Goal: Transaction & Acquisition: Purchase product/service

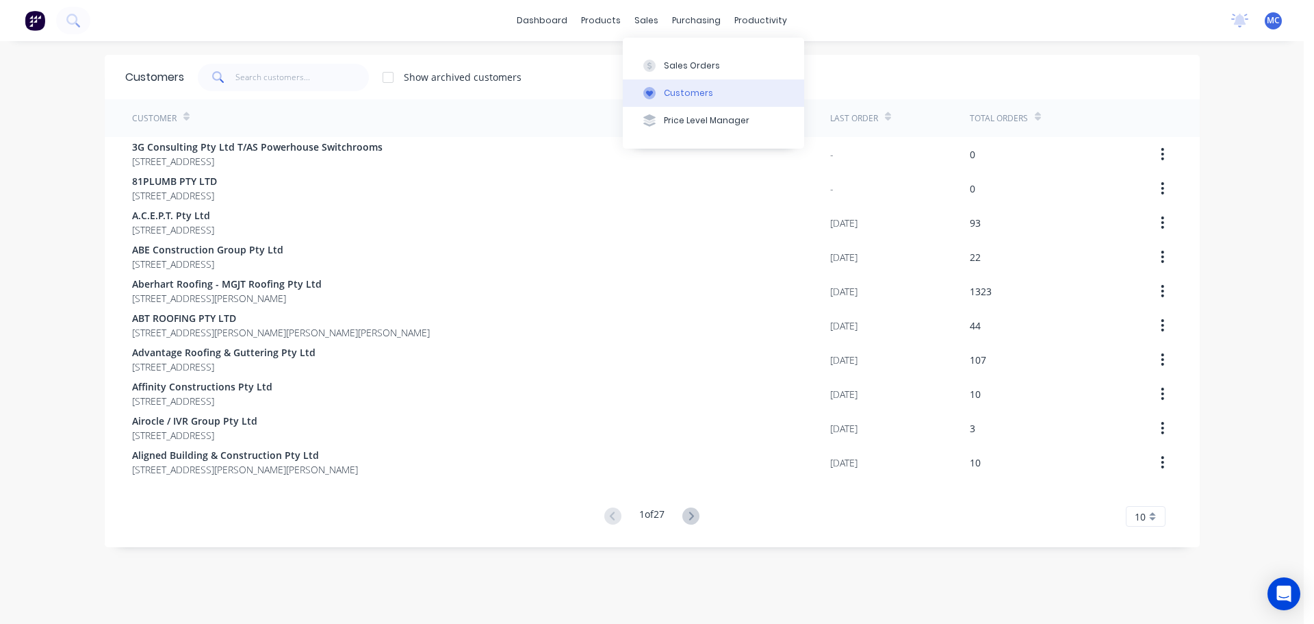
click at [676, 94] on div "Customers" at bounding box center [688, 93] width 49 height 12
click at [259, 72] on input "text" at bounding box center [301, 77] width 133 height 27
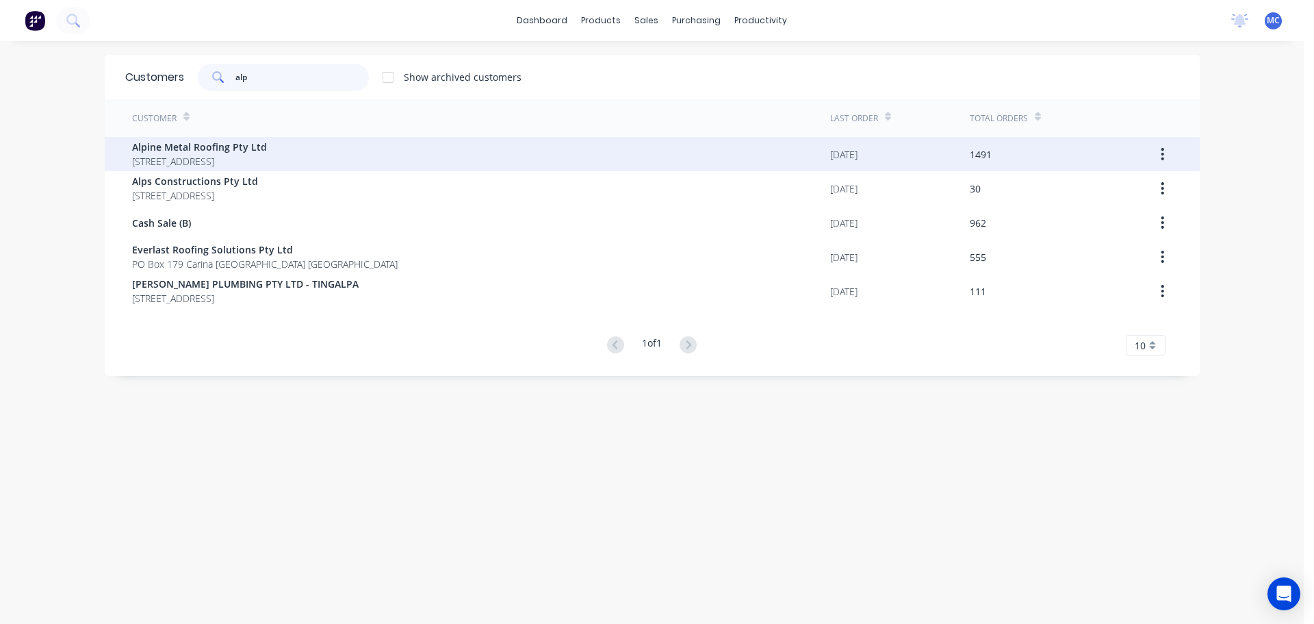
type input "alp"
click at [175, 145] on span "Alpine Metal Roofing Pty Ltd" at bounding box center [199, 147] width 135 height 14
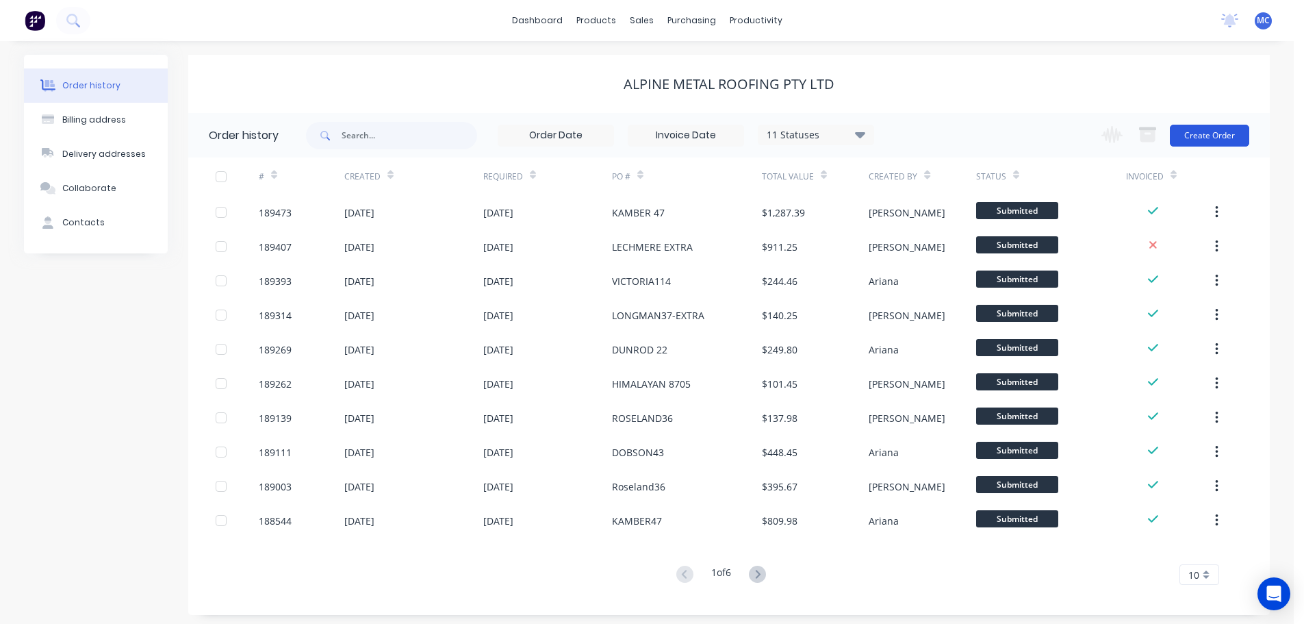
click at [1218, 137] on button "Create Order" at bounding box center [1209, 136] width 79 height 22
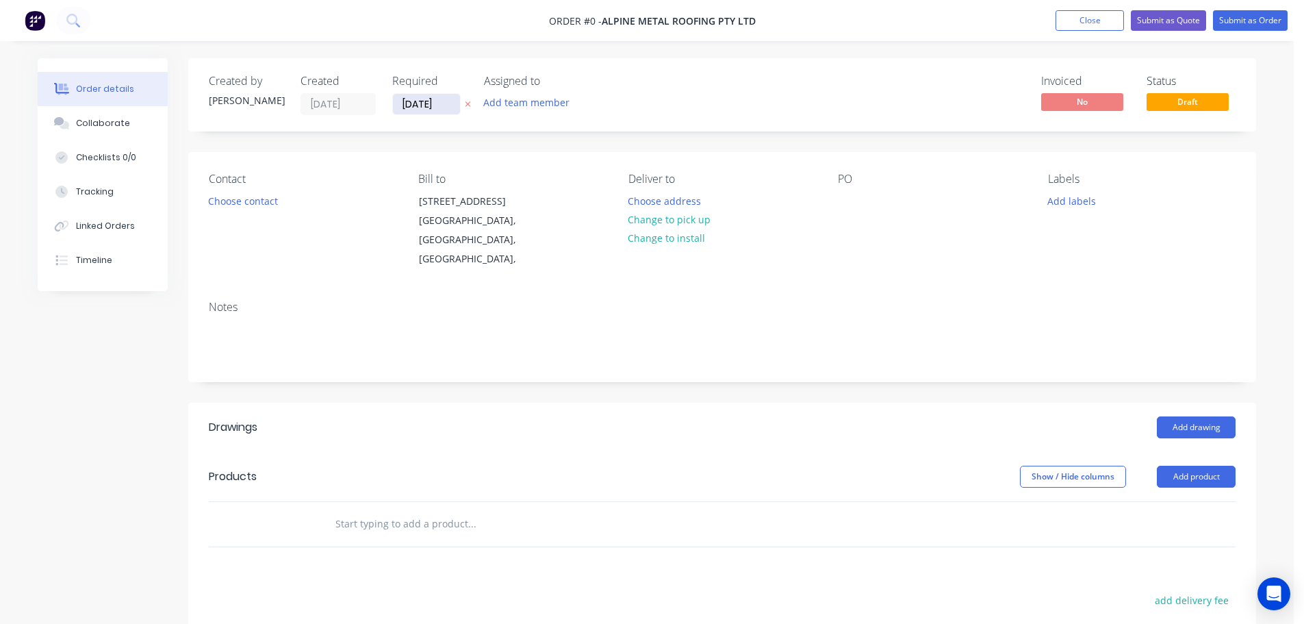
click at [420, 103] on input "[DATE]" at bounding box center [426, 104] width 67 height 21
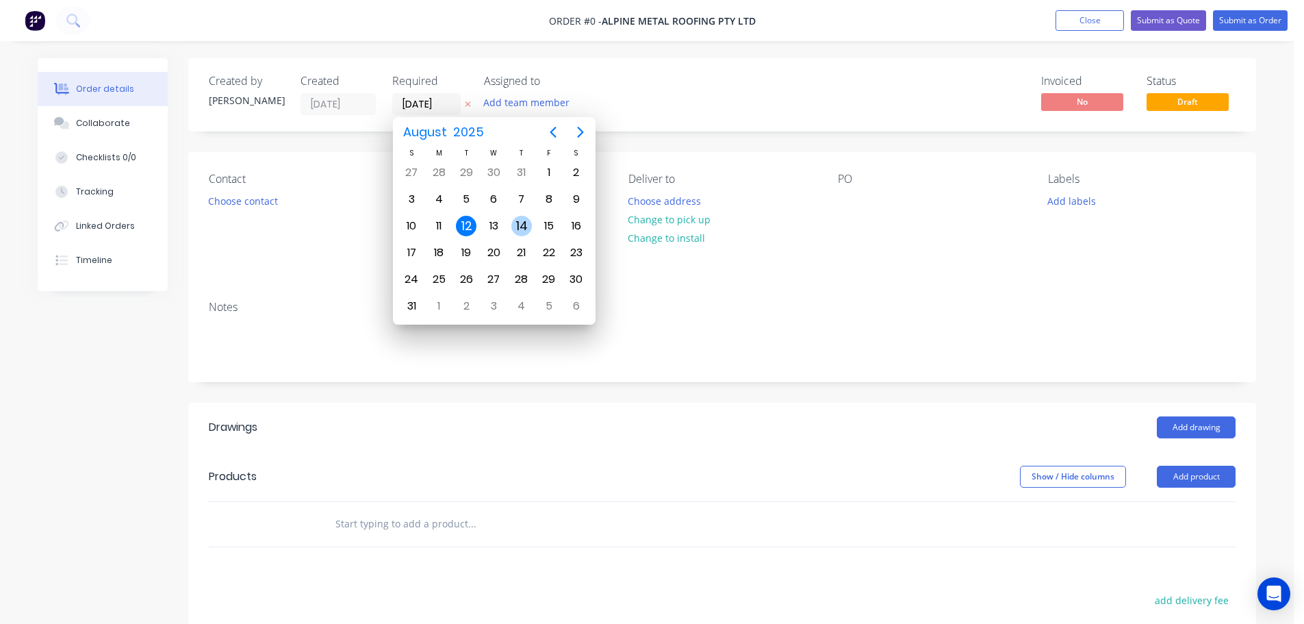
click at [523, 226] on div "14" at bounding box center [521, 226] width 21 height 21
type input "[DATE]"
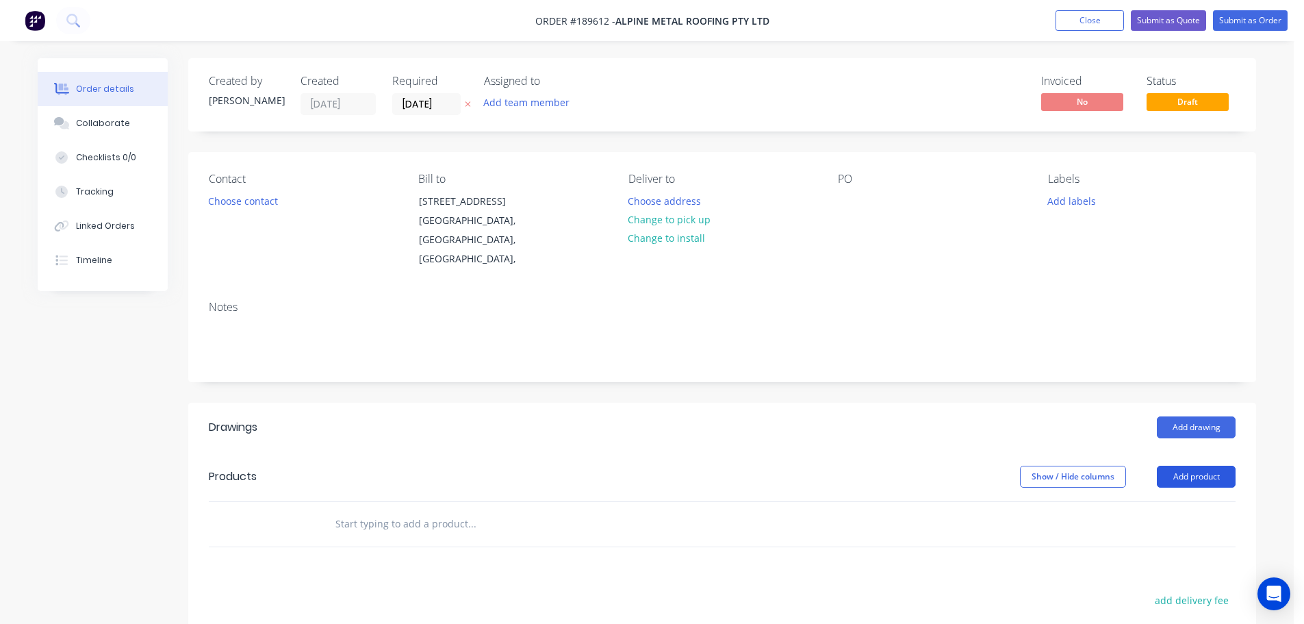
click at [1198, 465] on button "Add product" at bounding box center [1196, 476] width 79 height 22
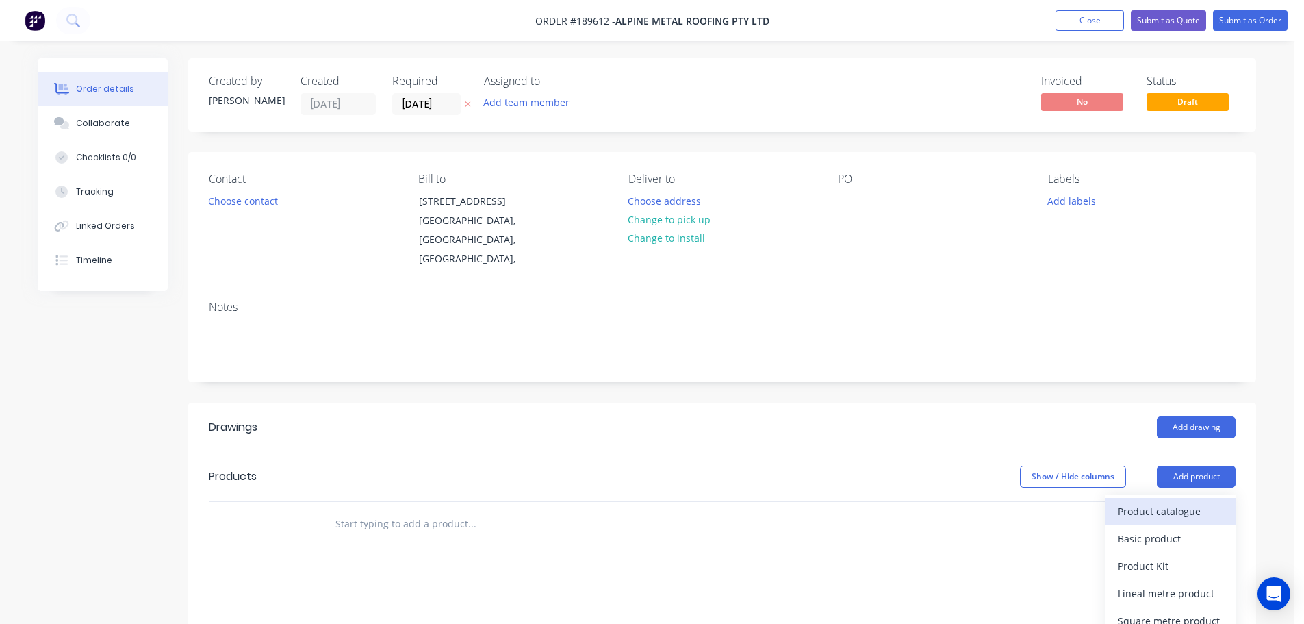
click at [1145, 501] on div "Product catalogue" at bounding box center [1170, 511] width 105 height 20
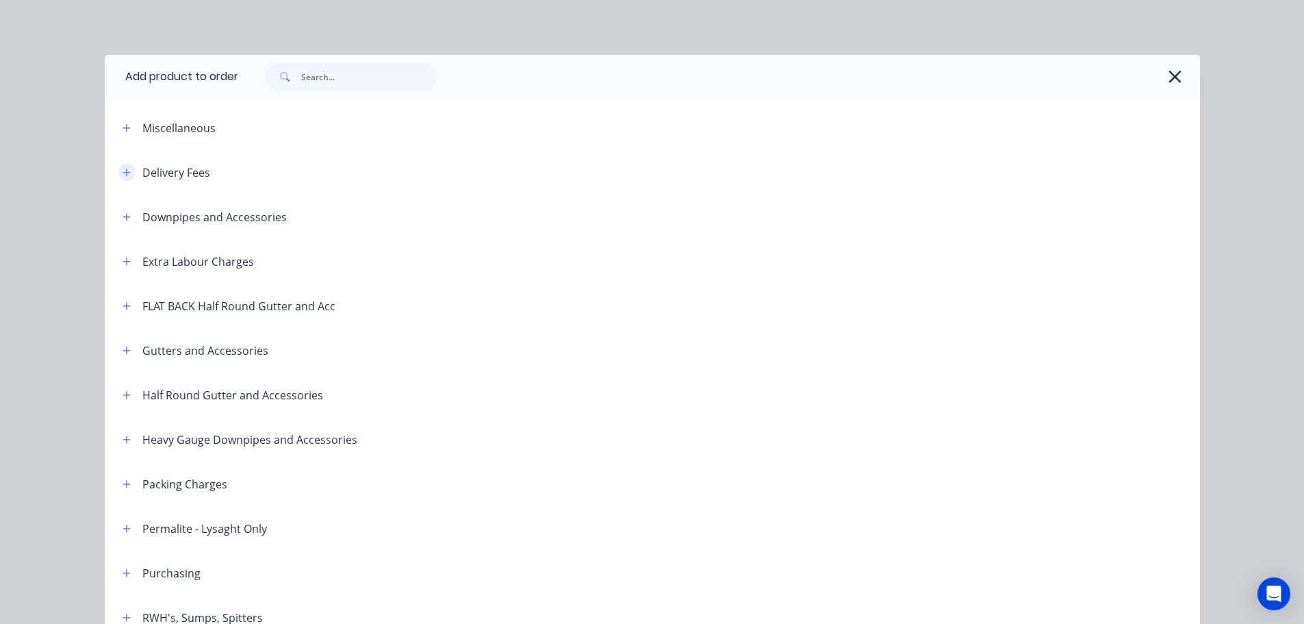
click at [125, 170] on icon "button" at bounding box center [127, 173] width 8 height 10
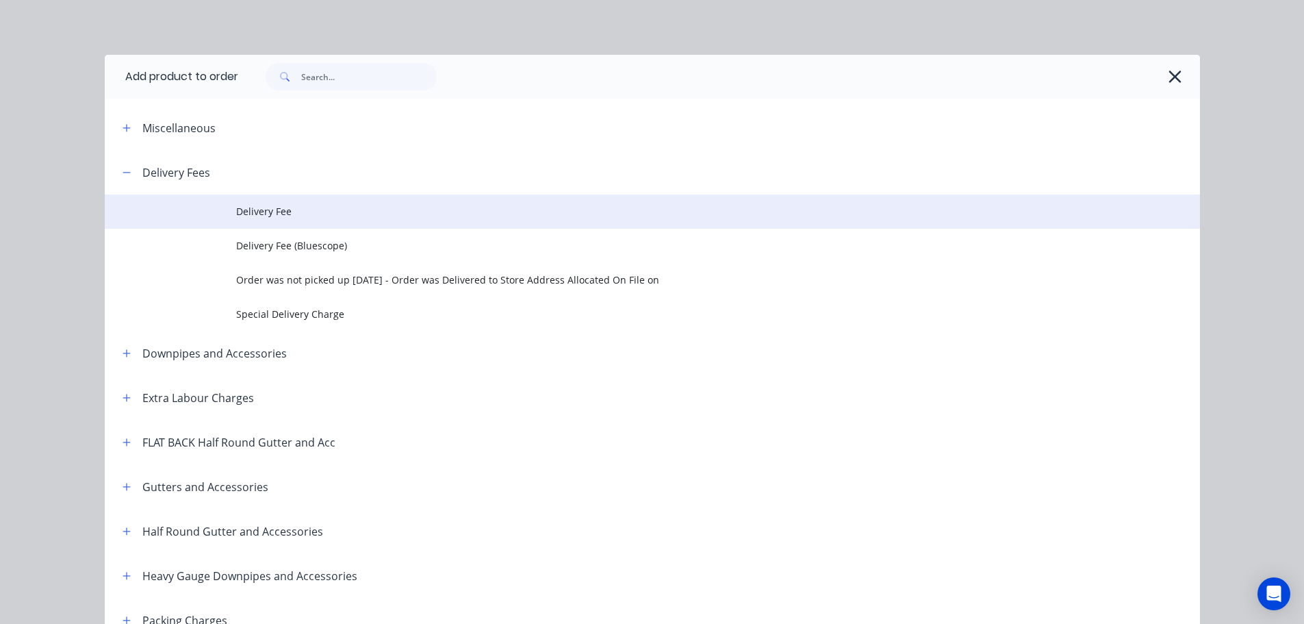
click at [276, 209] on span "Delivery Fee" at bounding box center [621, 211] width 771 height 14
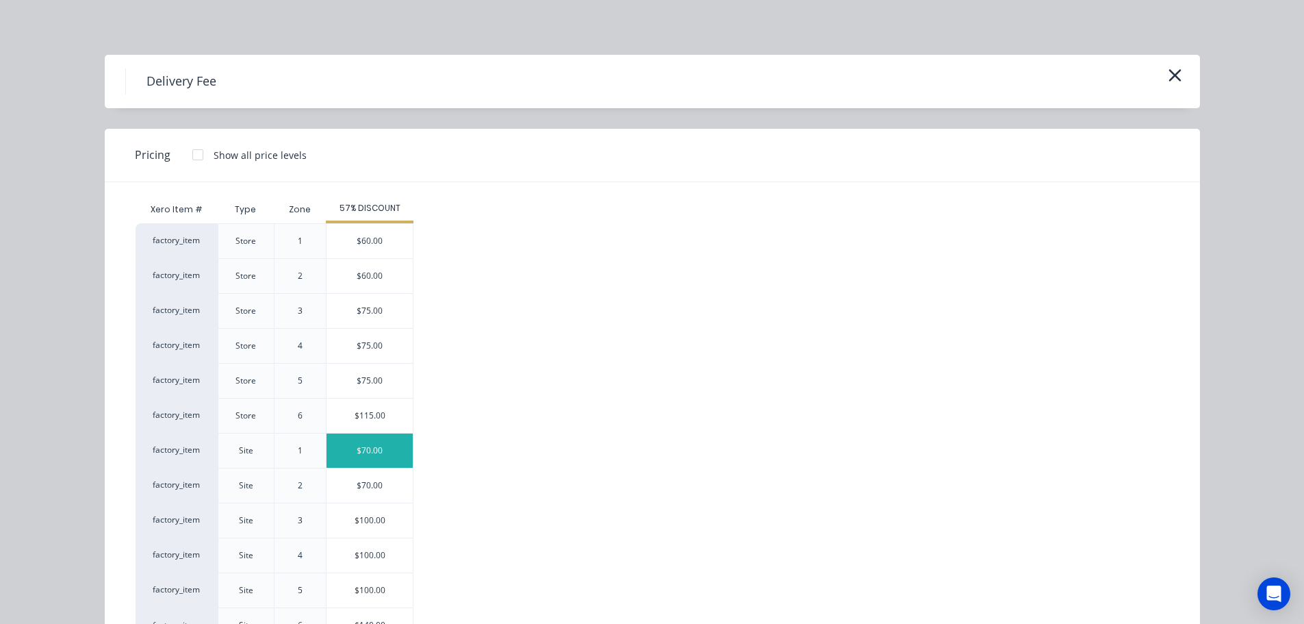
click at [364, 449] on div "$70.00" at bounding box center [370, 450] width 86 height 34
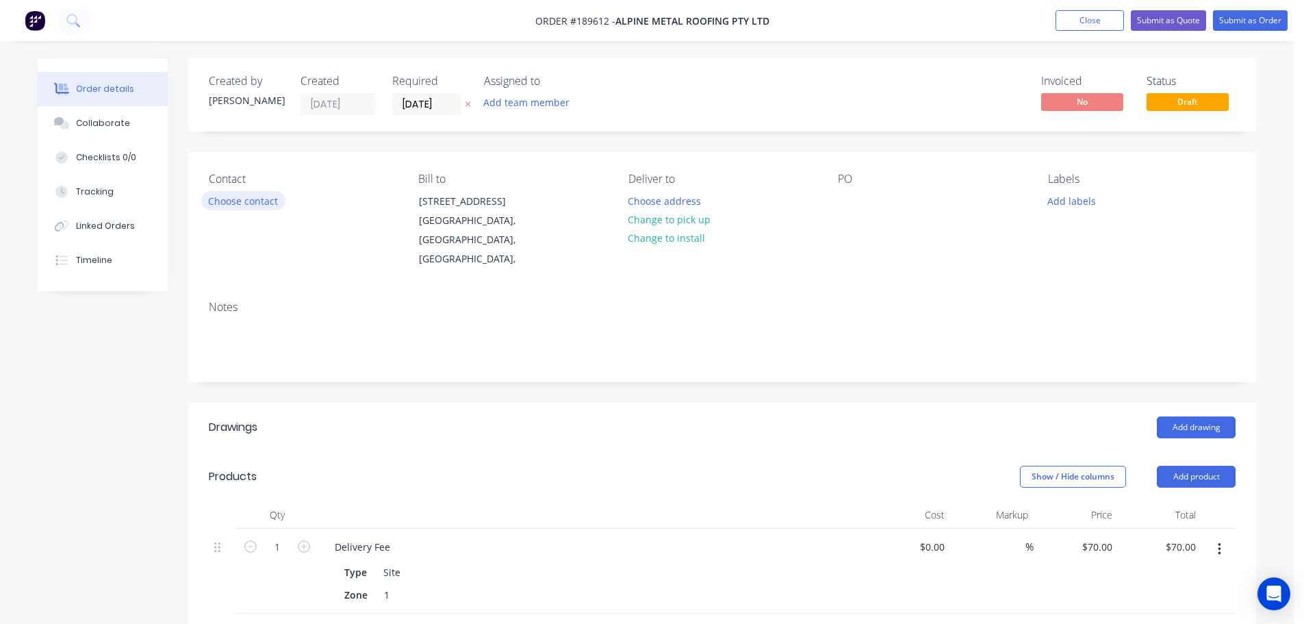
click at [238, 201] on button "Choose contact" at bounding box center [243, 200] width 84 height 18
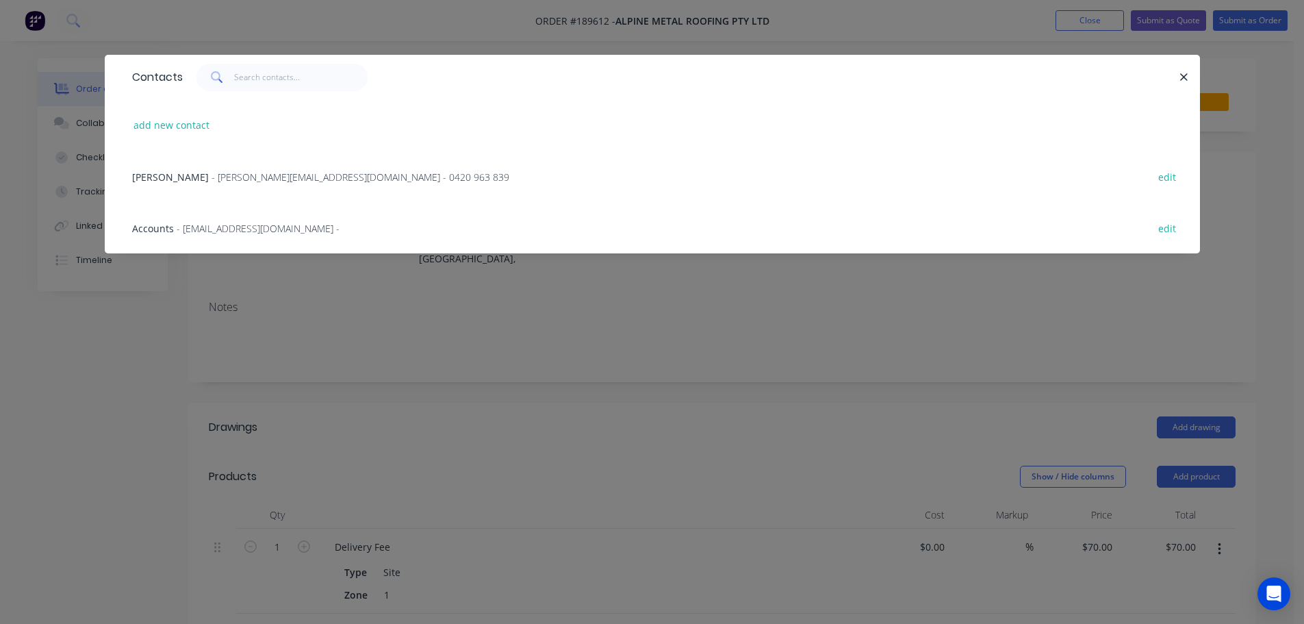
click at [272, 176] on span "- [PERSON_NAME][EMAIL_ADDRESS][DOMAIN_NAME] - 0420 963 839" at bounding box center [361, 176] width 298 height 13
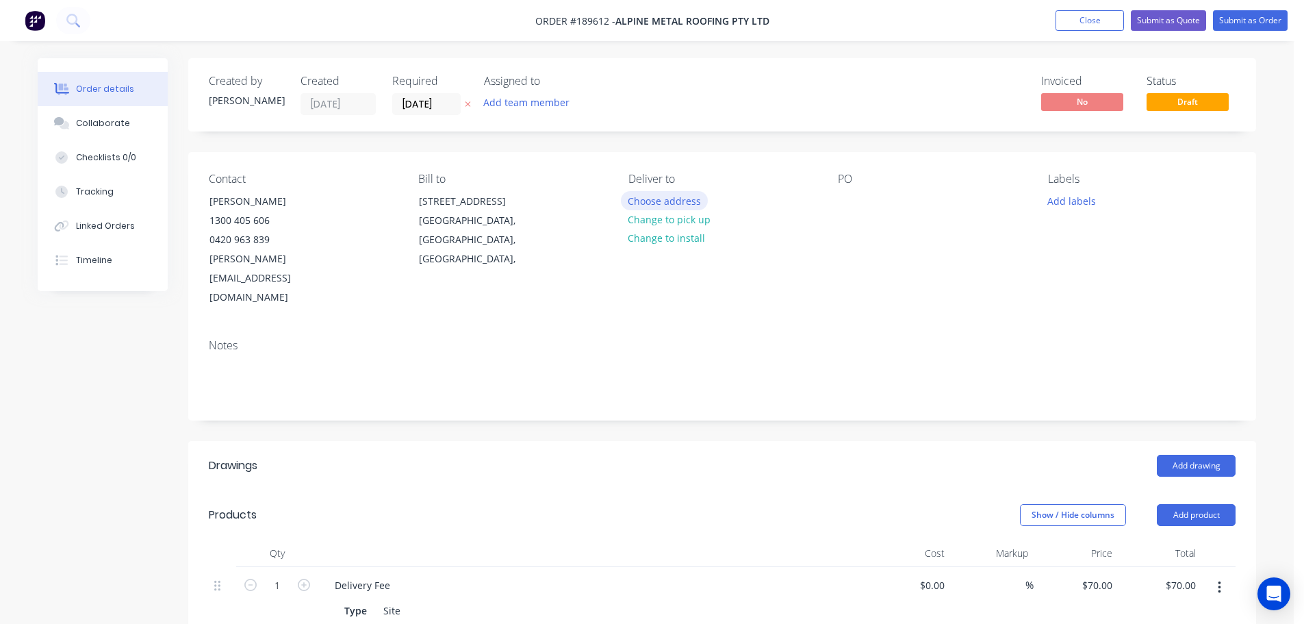
click at [678, 201] on button "Choose address" at bounding box center [665, 200] width 88 height 18
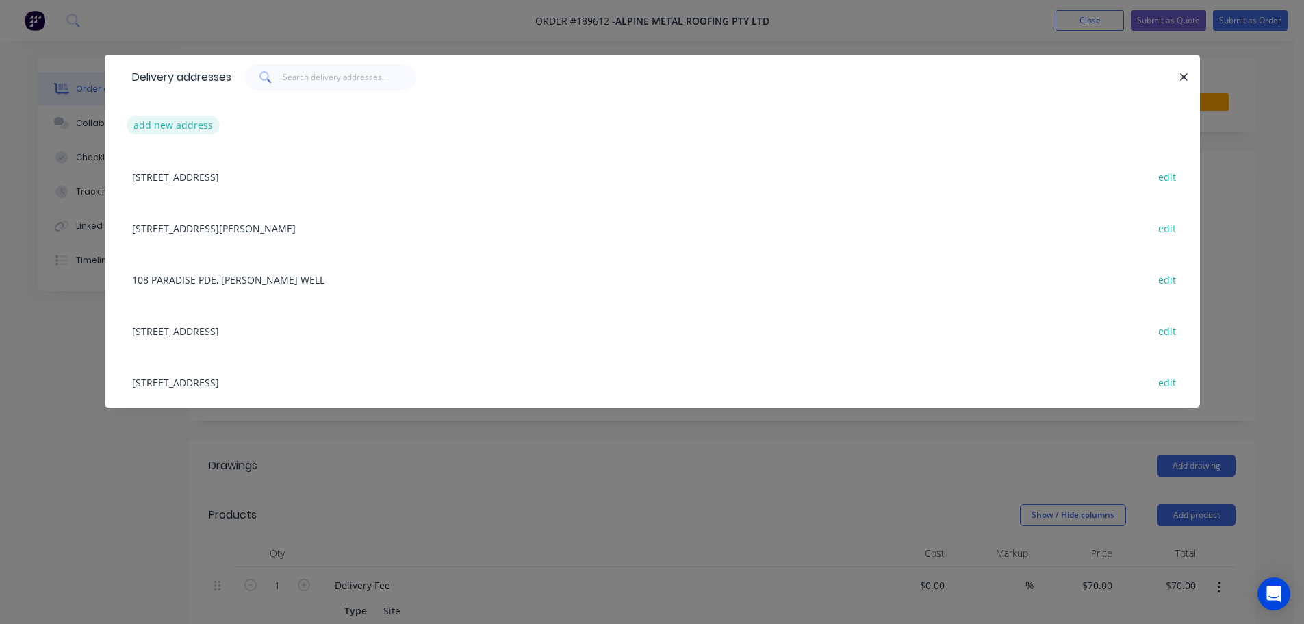
click at [167, 122] on button "add new address" at bounding box center [174, 125] width 94 height 18
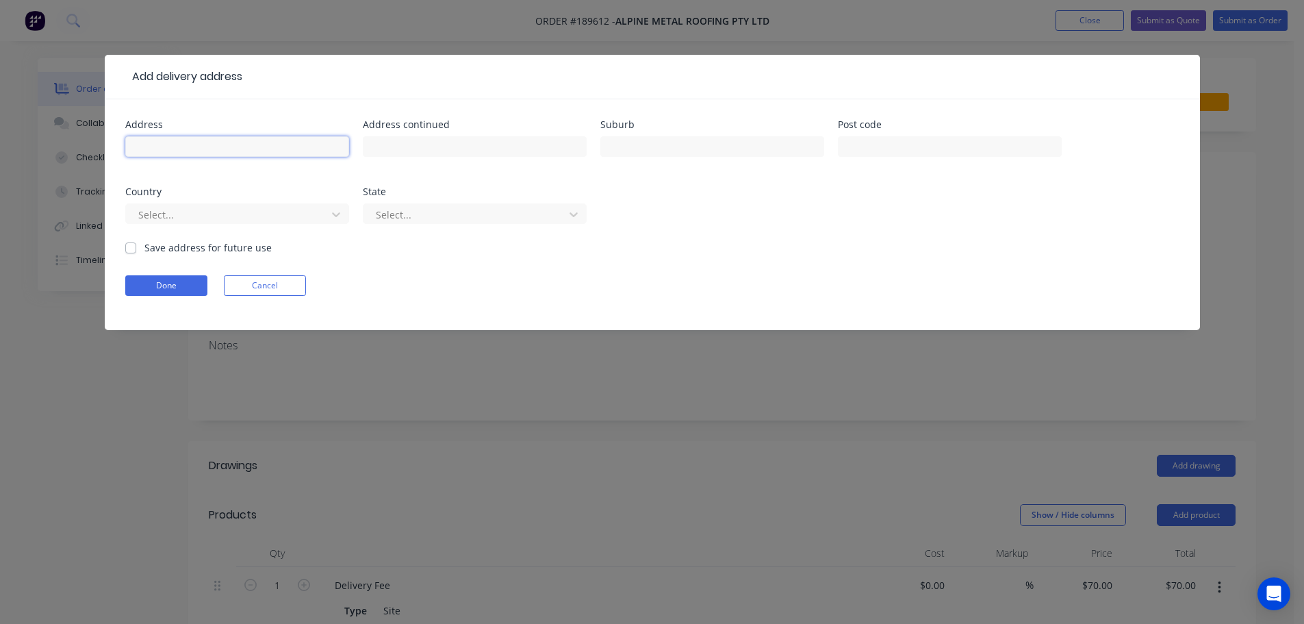
click at [156, 142] on input "text" at bounding box center [237, 146] width 224 height 21
type input "[STREET_ADDRESS][PERSON_NAME]"
type input "Chelmer"
click button "Done" at bounding box center [166, 285] width 82 height 21
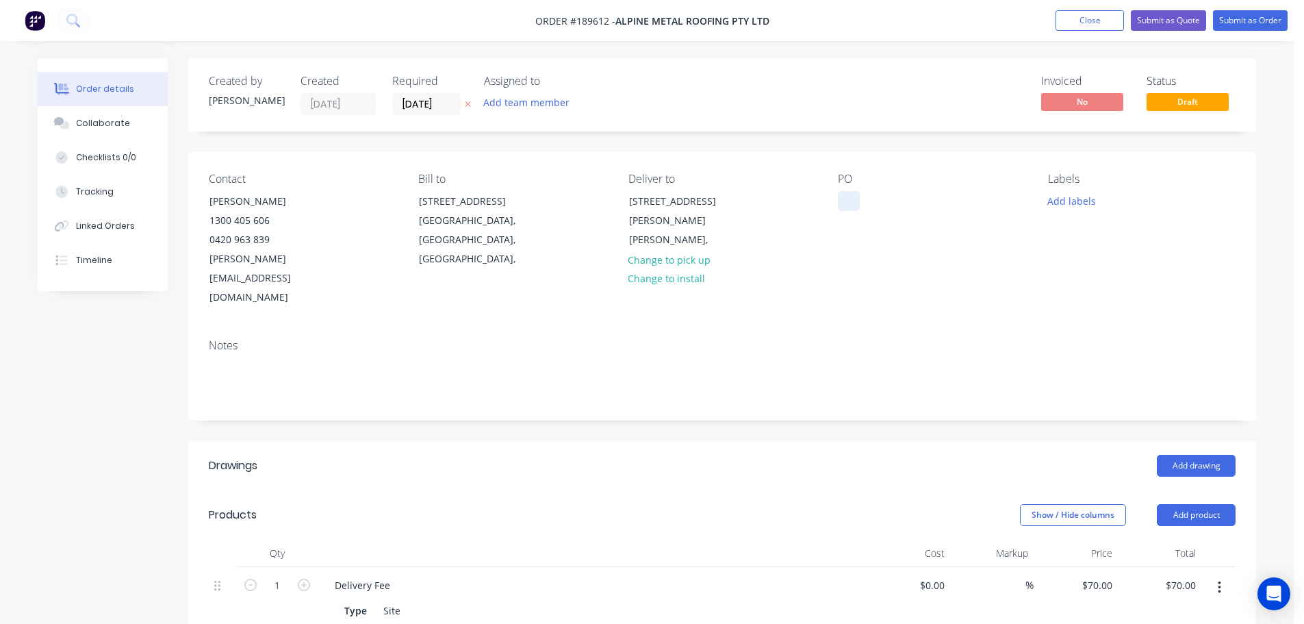
click at [847, 207] on div at bounding box center [849, 201] width 22 height 20
click at [1188, 455] on button "Add drawing" at bounding box center [1196, 466] width 79 height 22
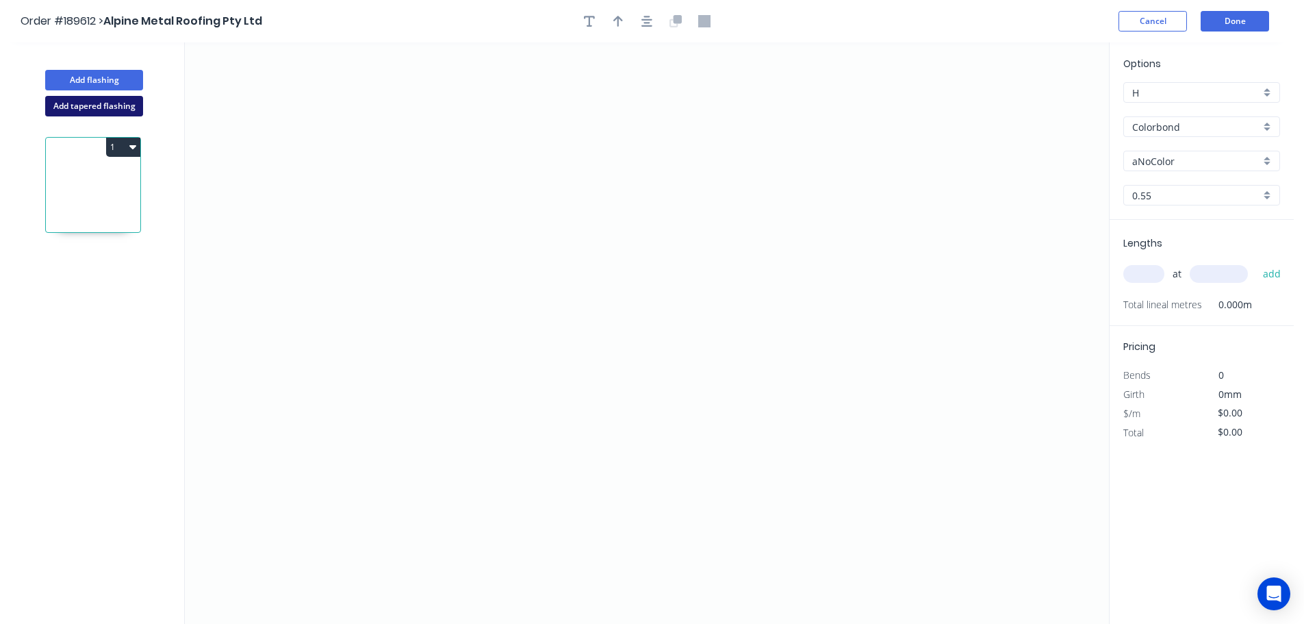
click at [101, 105] on button "Add tapered flashing" at bounding box center [94, 106] width 98 height 21
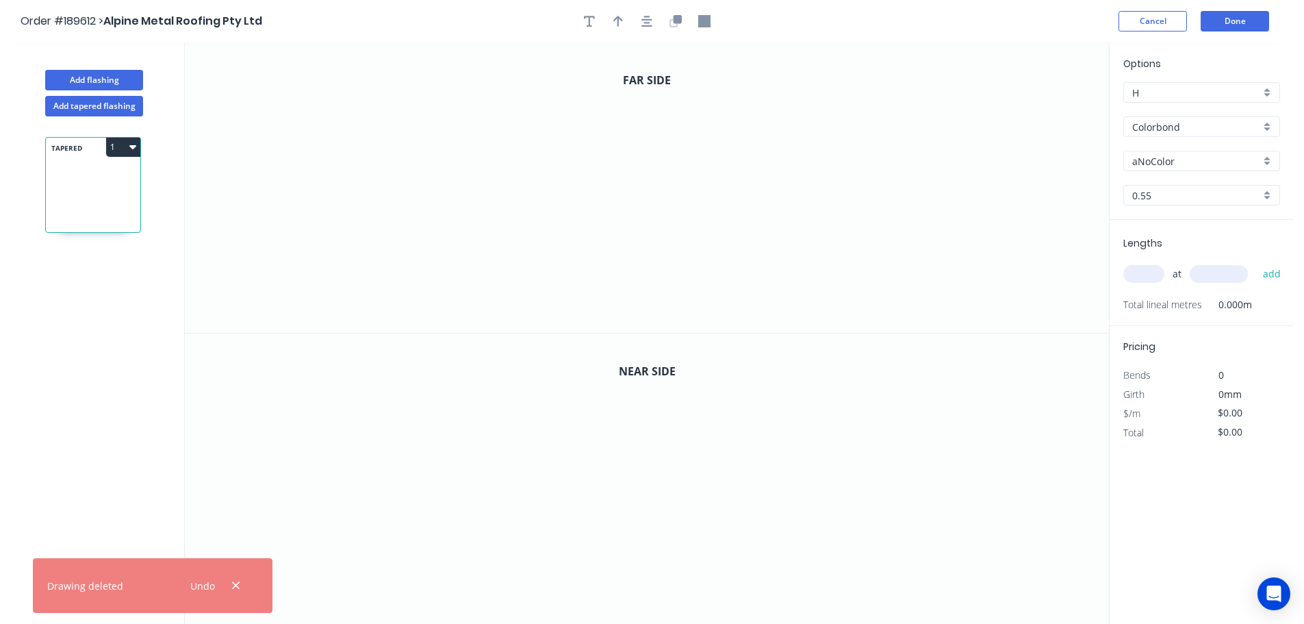
click at [1165, 152] on div "aNoColor" at bounding box center [1201, 161] width 157 height 21
click at [1154, 193] on div "Dover White" at bounding box center [1201, 194] width 155 height 24
type input "Dover White"
click at [1145, 273] on input "text" at bounding box center [1143, 274] width 41 height 18
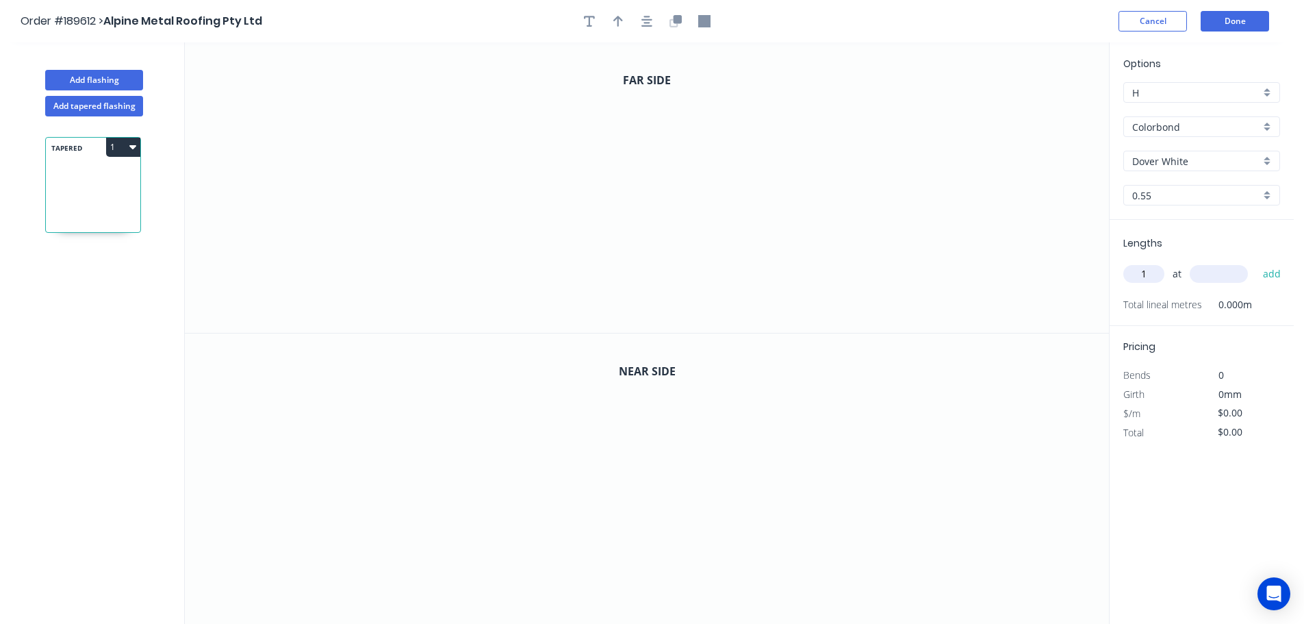
type input "1"
type input "4700"
click at [1256, 262] on button "add" at bounding box center [1272, 273] width 32 height 23
drag, startPoint x: 531, startPoint y: 305, endPoint x: 535, endPoint y: 230, distance: 74.7
click at [530, 303] on icon "0" at bounding box center [647, 187] width 924 height 290
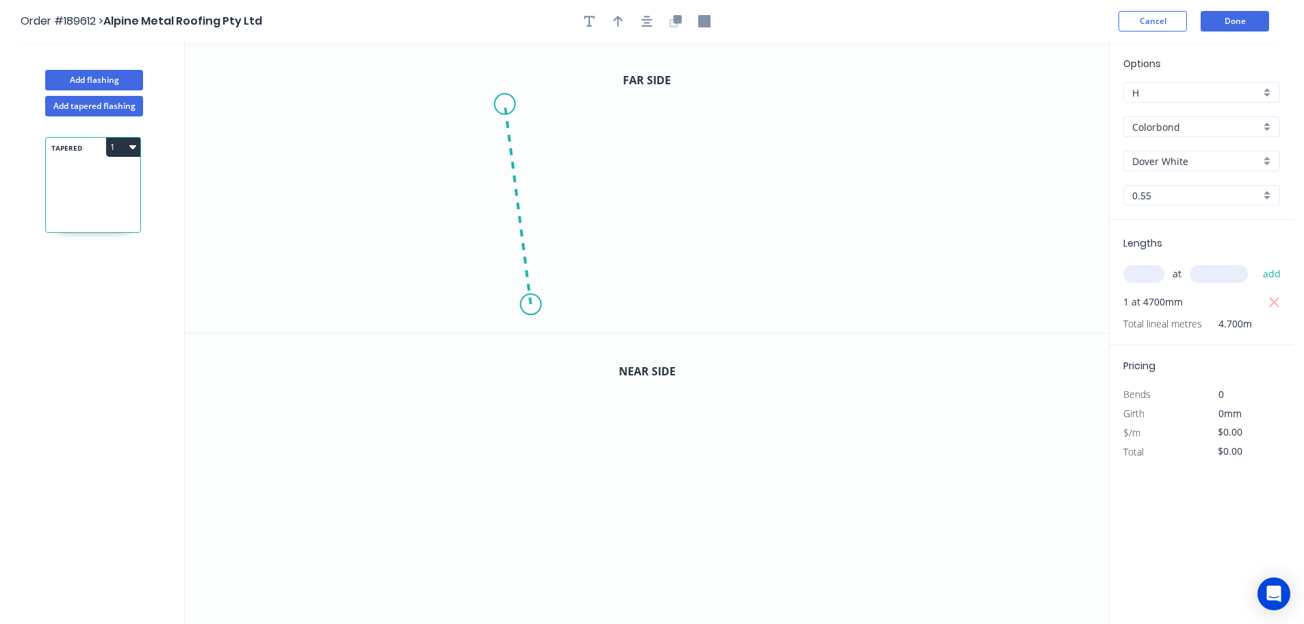
click at [504, 104] on icon "0" at bounding box center [647, 187] width 924 height 290
click at [879, 87] on icon "0 ?" at bounding box center [647, 187] width 924 height 290
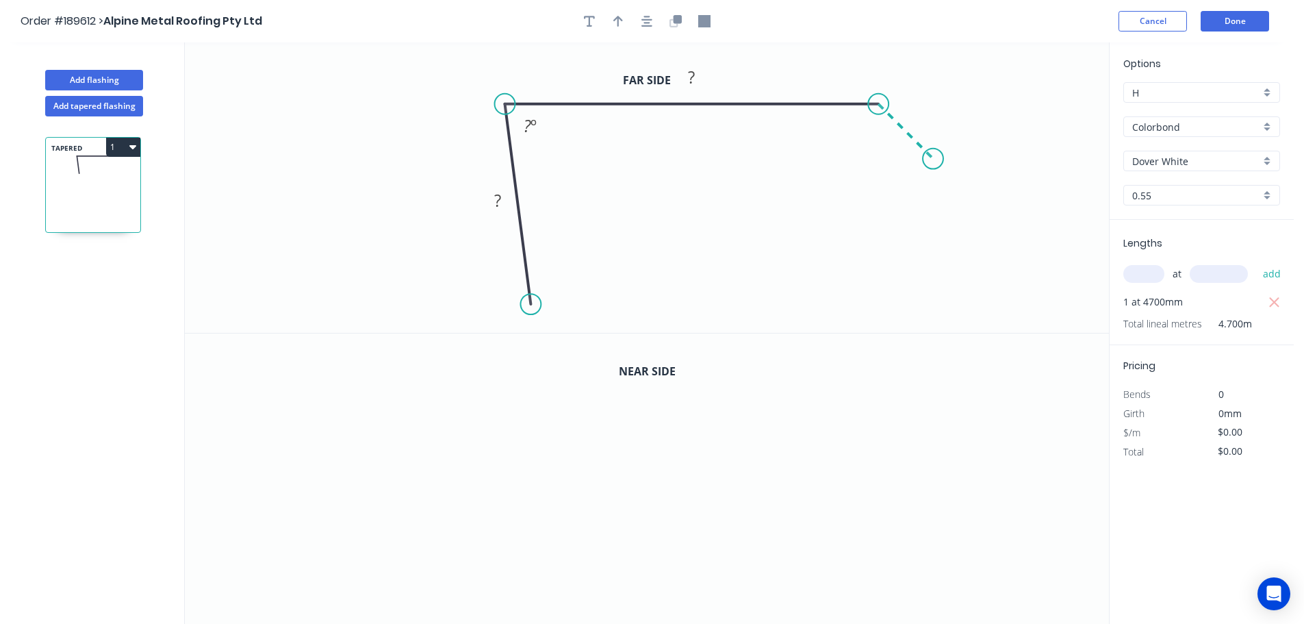
click at [934, 162] on icon "0 ? ? ? º" at bounding box center [647, 187] width 924 height 290
click at [934, 162] on circle at bounding box center [933, 159] width 21 height 21
click at [565, 351] on div "Crush & Fold" at bounding box center [595, 347] width 138 height 28
drag, startPoint x: 532, startPoint y: 301, endPoint x: 534, endPoint y: 327, distance: 25.4
click at [534, 327] on circle at bounding box center [534, 326] width 21 height 21
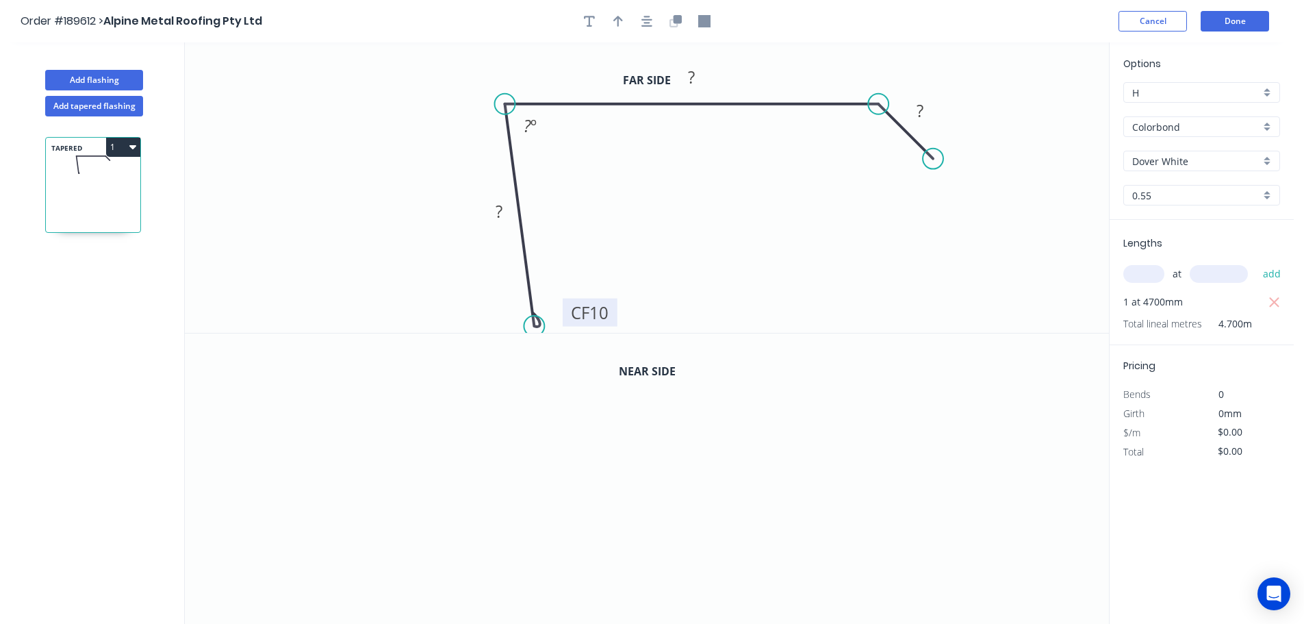
drag, startPoint x: 481, startPoint y: 301, endPoint x: 568, endPoint y: 308, distance: 87.9
click at [568, 308] on rect at bounding box center [590, 312] width 55 height 28
click at [601, 312] on tspan "10" at bounding box center [599, 312] width 19 height 23
type input "$11.63"
type input "$54.66"
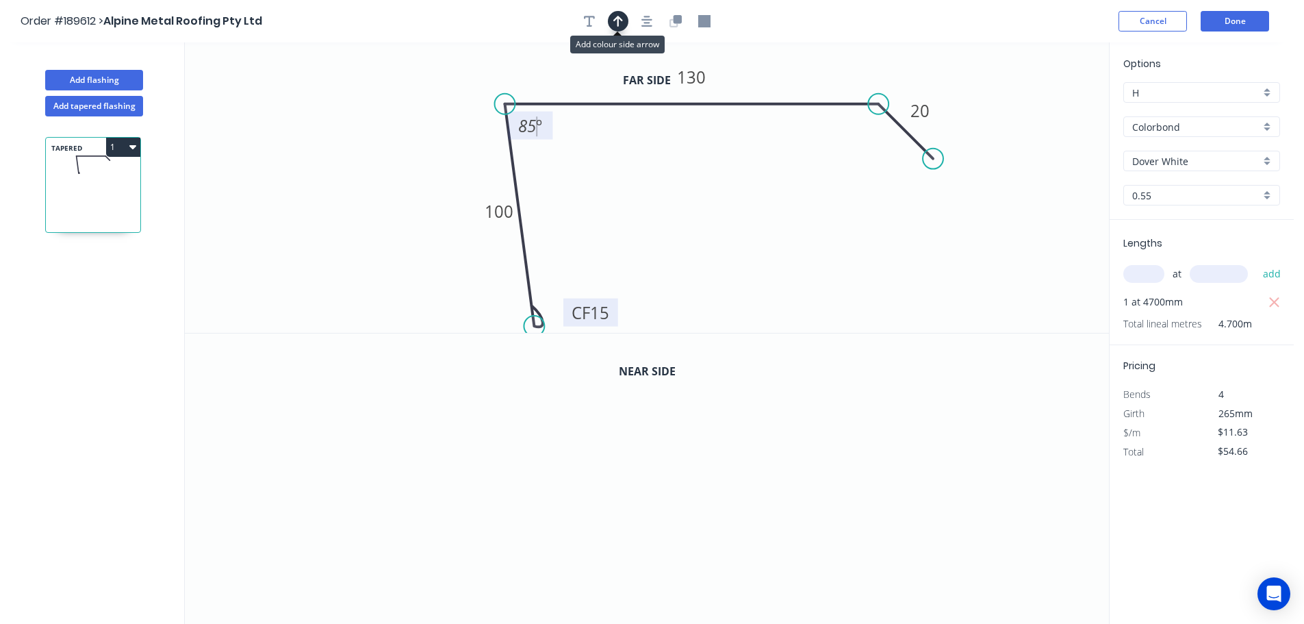
click at [619, 20] on icon "button" at bounding box center [618, 21] width 10 height 12
drag, startPoint x: 1040, startPoint y: 105, endPoint x: 446, endPoint y: 138, distance: 595.0
click at [446, 138] on icon at bounding box center [446, 122] width 12 height 44
click at [680, 21] on icon "button" at bounding box center [678, 19] width 8 height 8
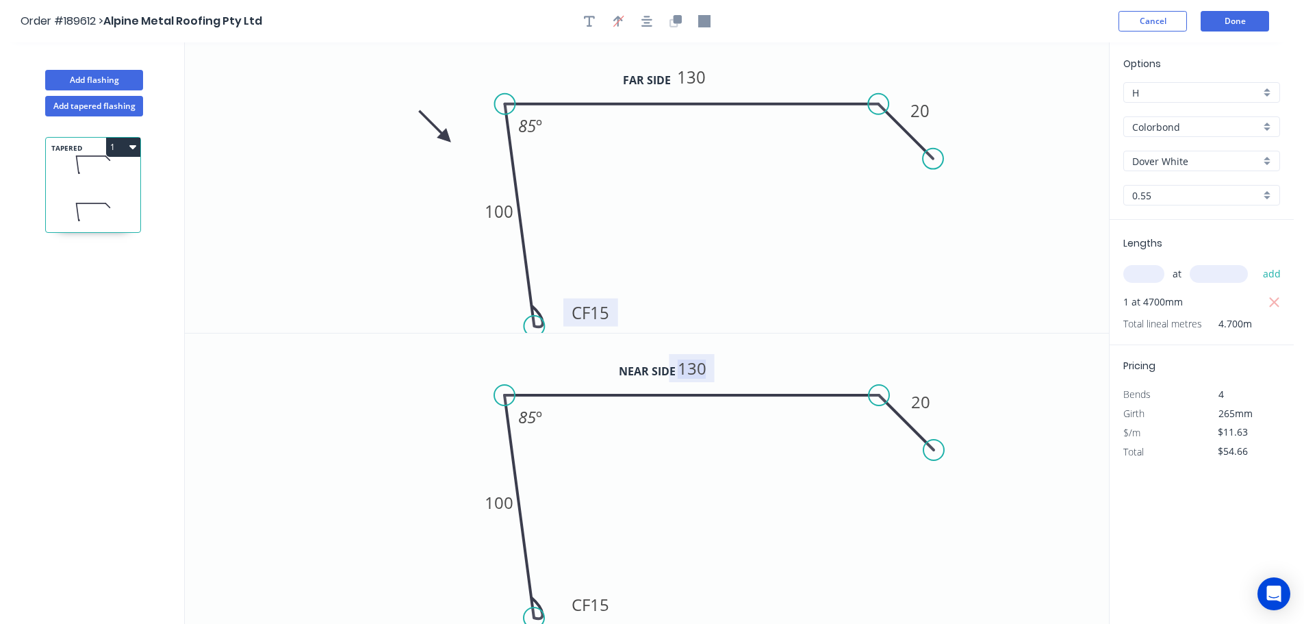
click at [701, 370] on tspan "130" at bounding box center [692, 368] width 29 height 23
type input "$13.18"
click at [137, 146] on button "1" at bounding box center [123, 147] width 34 height 19
click at [71, 176] on div "Duplicate" at bounding box center [75, 181] width 105 height 20
type input "$0.00"
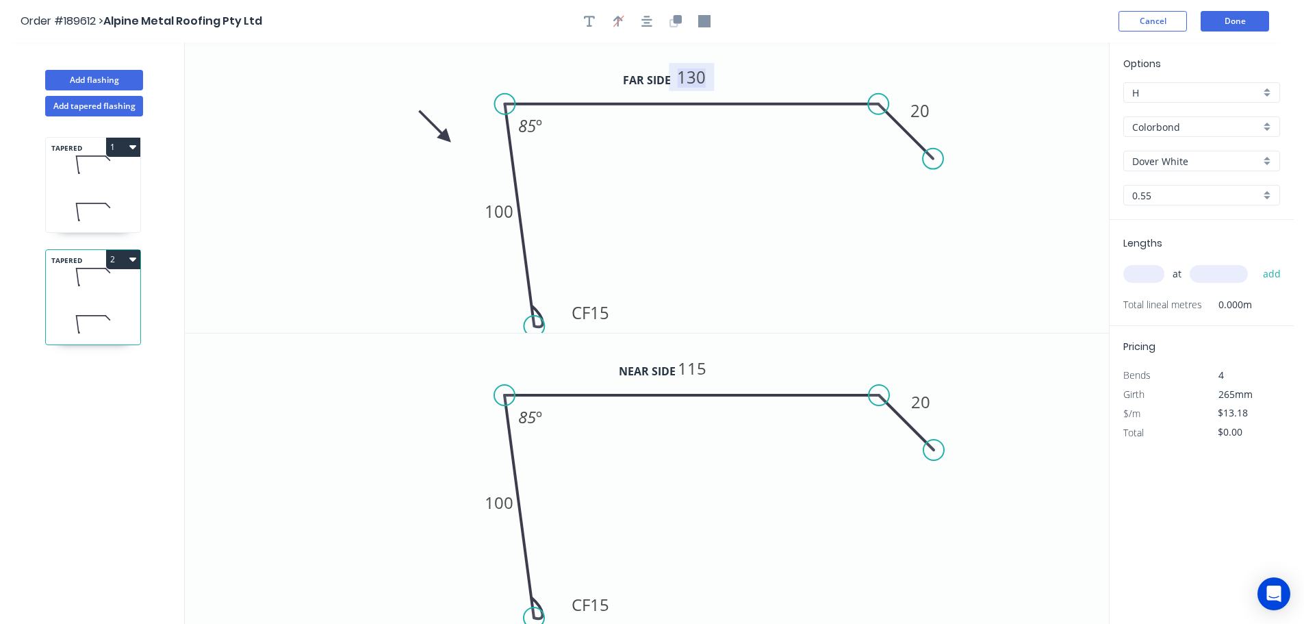
click at [693, 77] on tspan "130" at bounding box center [691, 77] width 29 height 23
click at [698, 369] on tspan "115" at bounding box center [692, 368] width 29 height 23
click at [1248, 19] on button "Done" at bounding box center [1235, 21] width 68 height 21
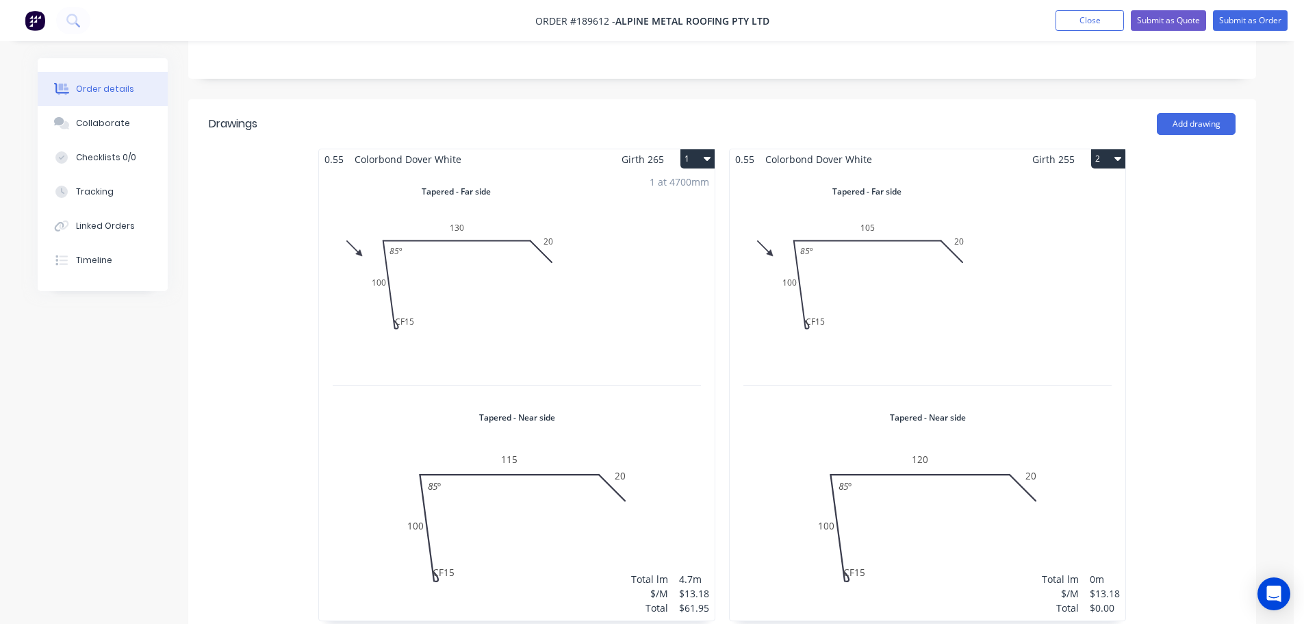
scroll to position [342, 0]
click at [1247, 16] on button "Submit as Order" at bounding box center [1250, 20] width 75 height 21
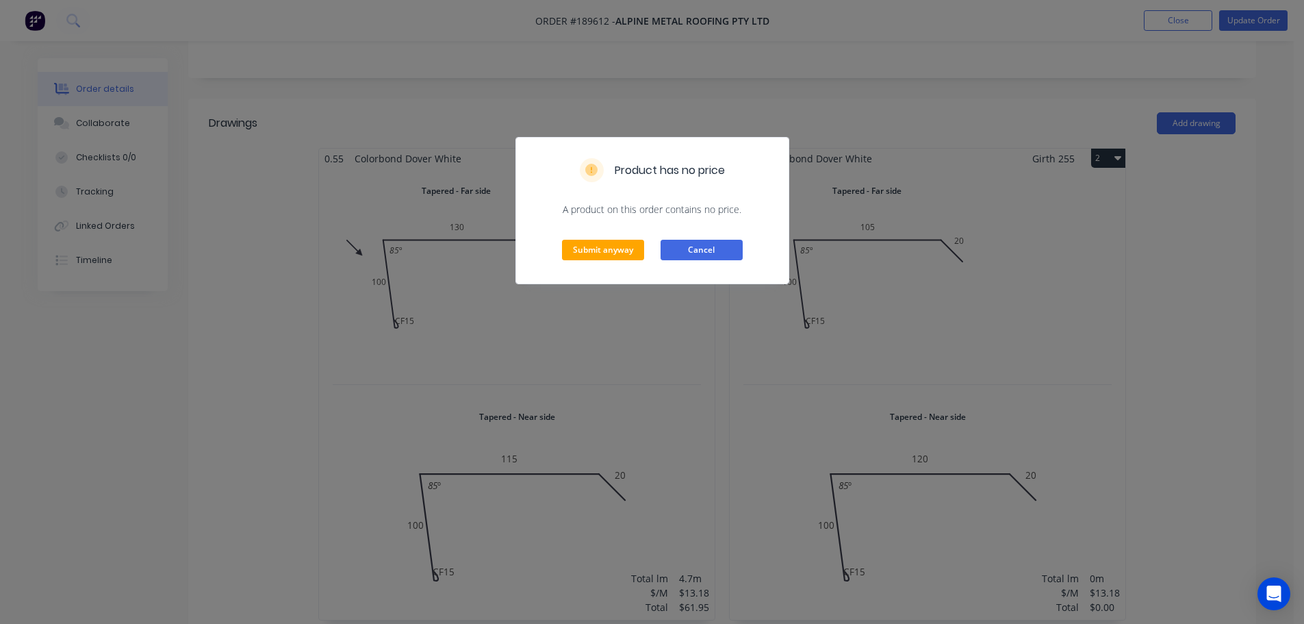
click at [700, 248] on button "Cancel" at bounding box center [702, 250] width 82 height 21
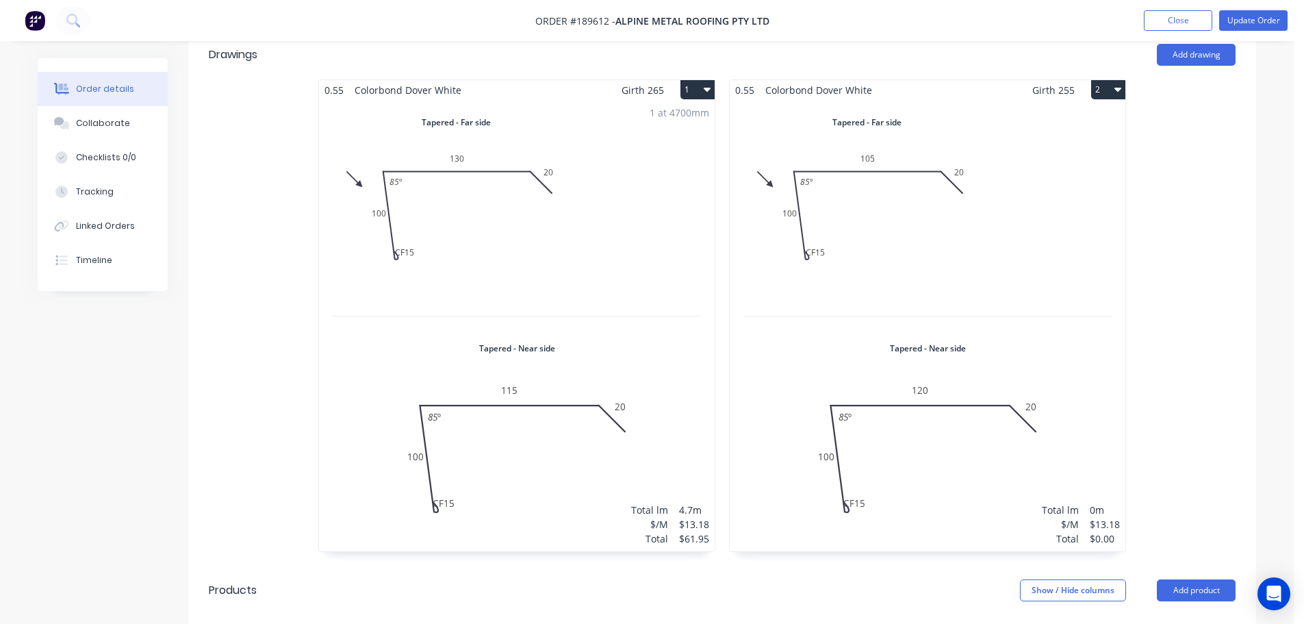
click at [943, 251] on div "Total lm $/M Total 0m $13.18 $0.00" at bounding box center [928, 325] width 396 height 451
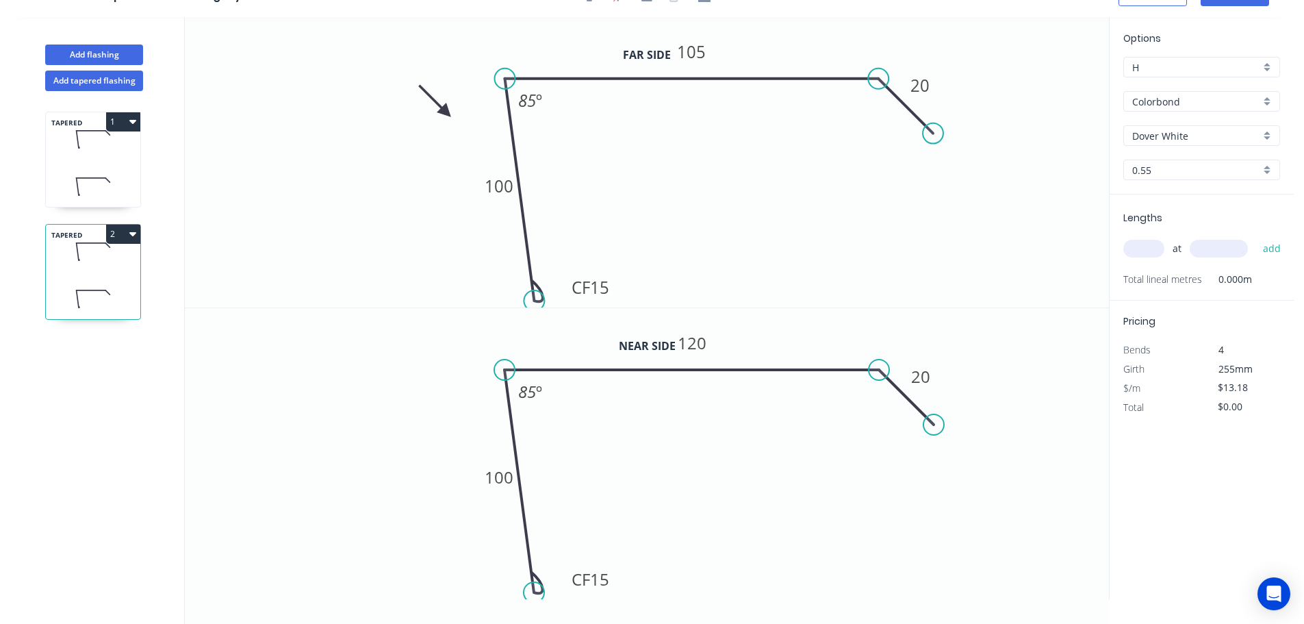
scroll to position [25, 0]
click at [1147, 249] on input "text" at bounding box center [1143, 249] width 41 height 18
type input "1"
type input "4700"
click at [1256, 237] on button "add" at bounding box center [1272, 248] width 32 height 23
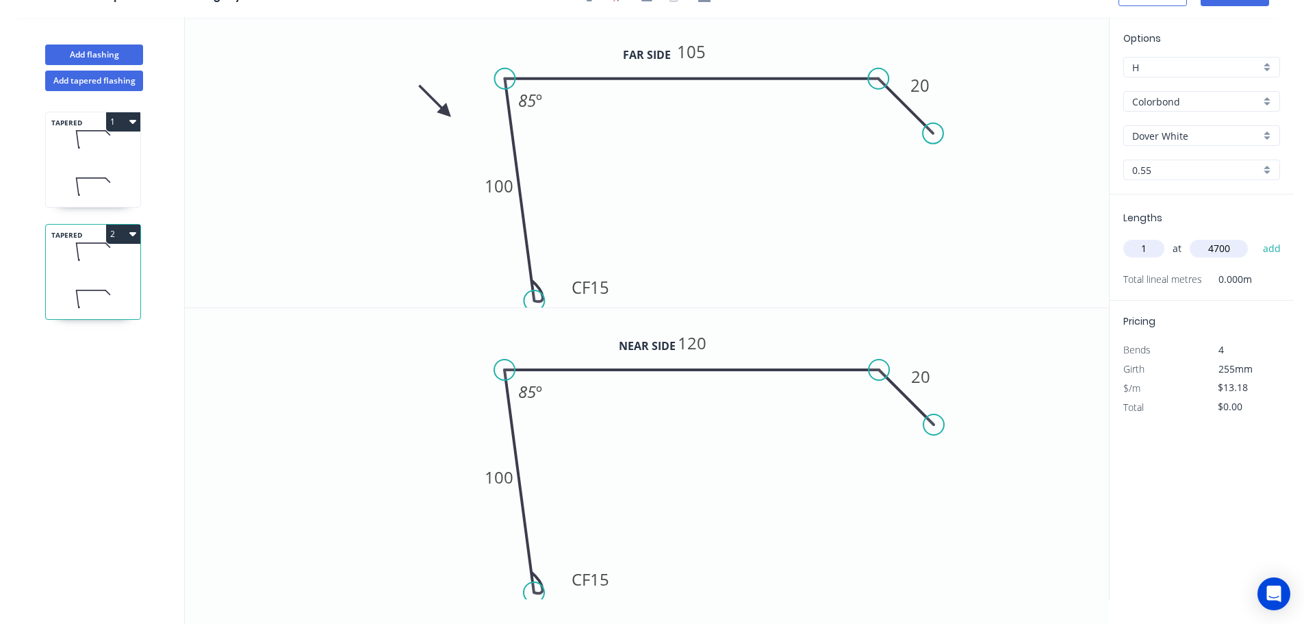
type input "$61.95"
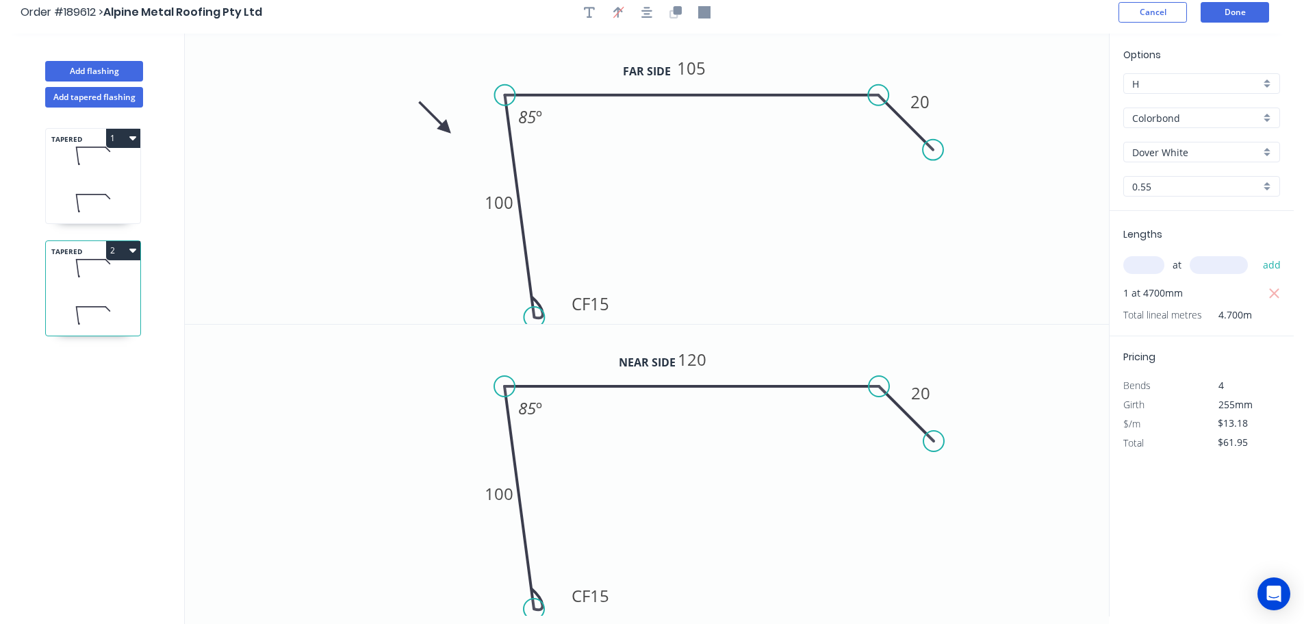
scroll to position [0, 0]
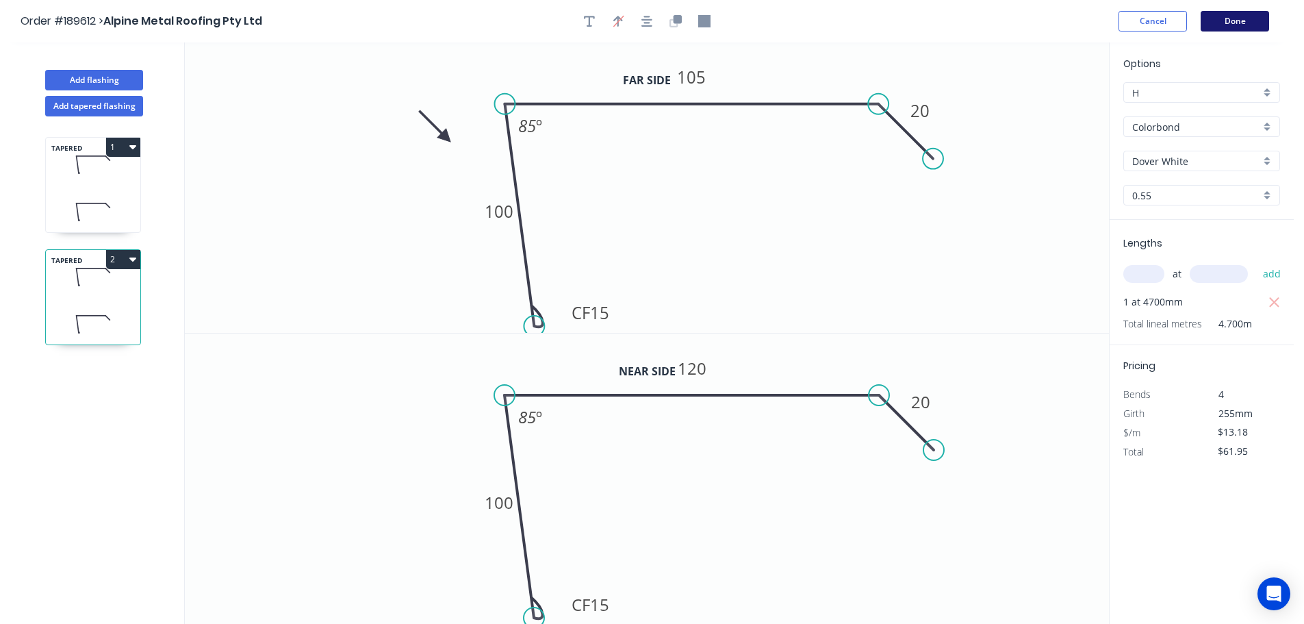
click at [1242, 26] on button "Done" at bounding box center [1235, 21] width 68 height 21
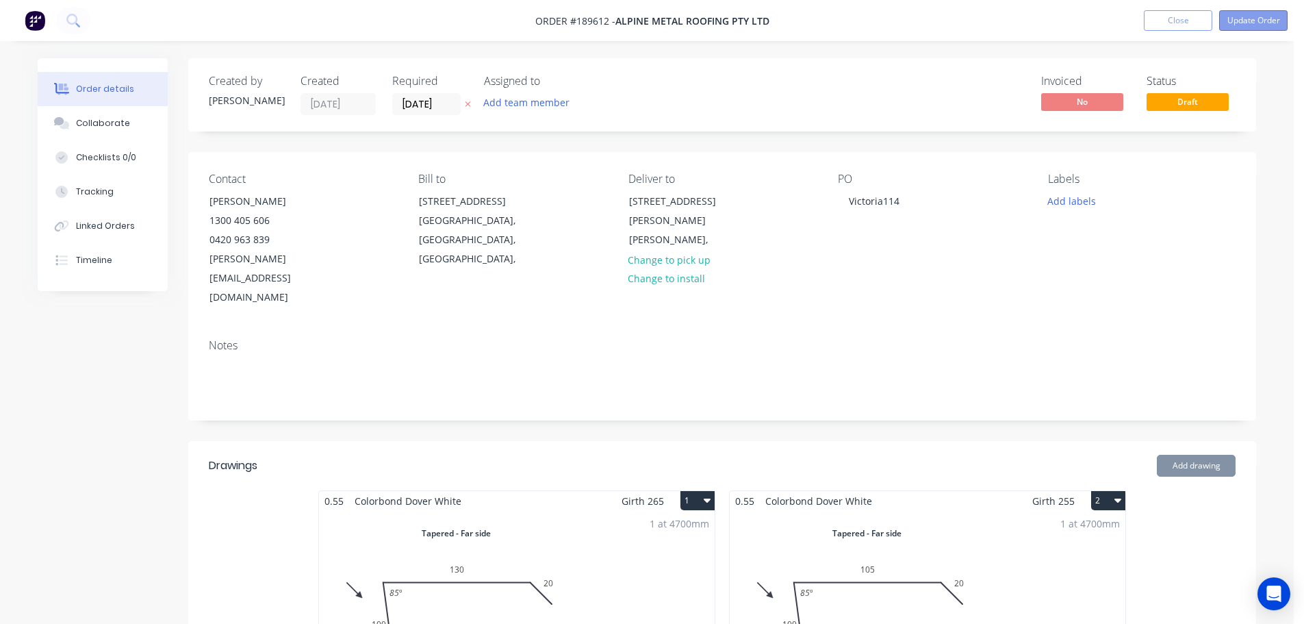
type input "$70.00"
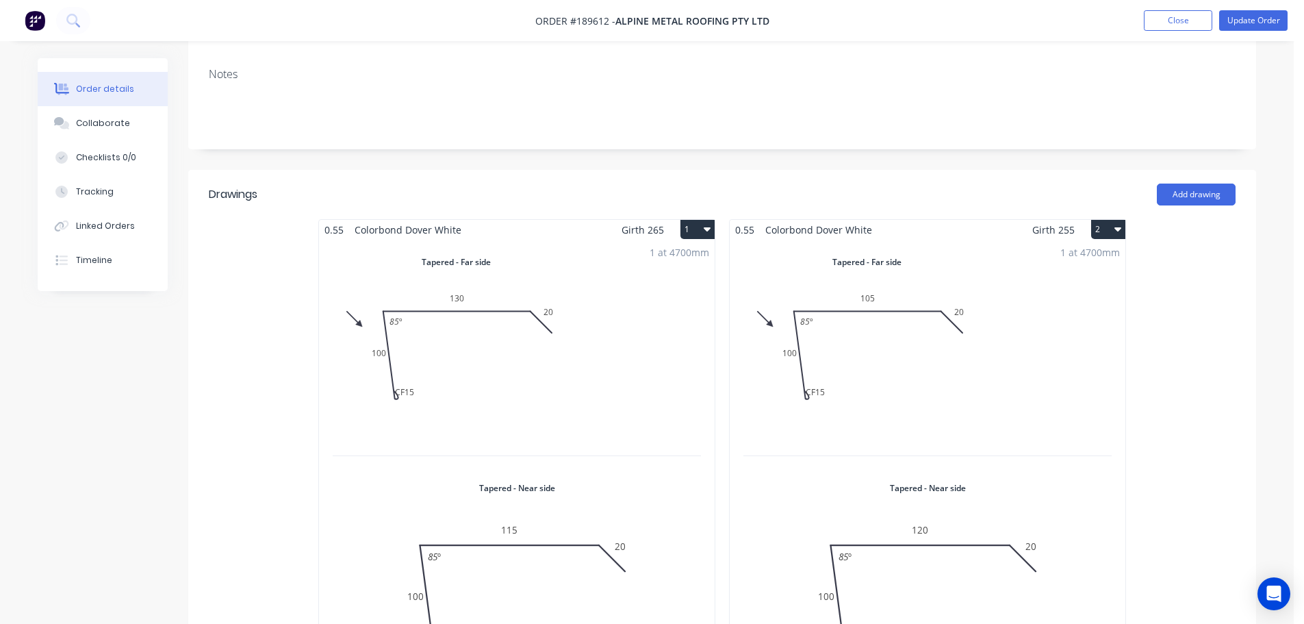
scroll to position [274, 0]
click at [1256, 21] on button "Update Order" at bounding box center [1253, 20] width 68 height 21
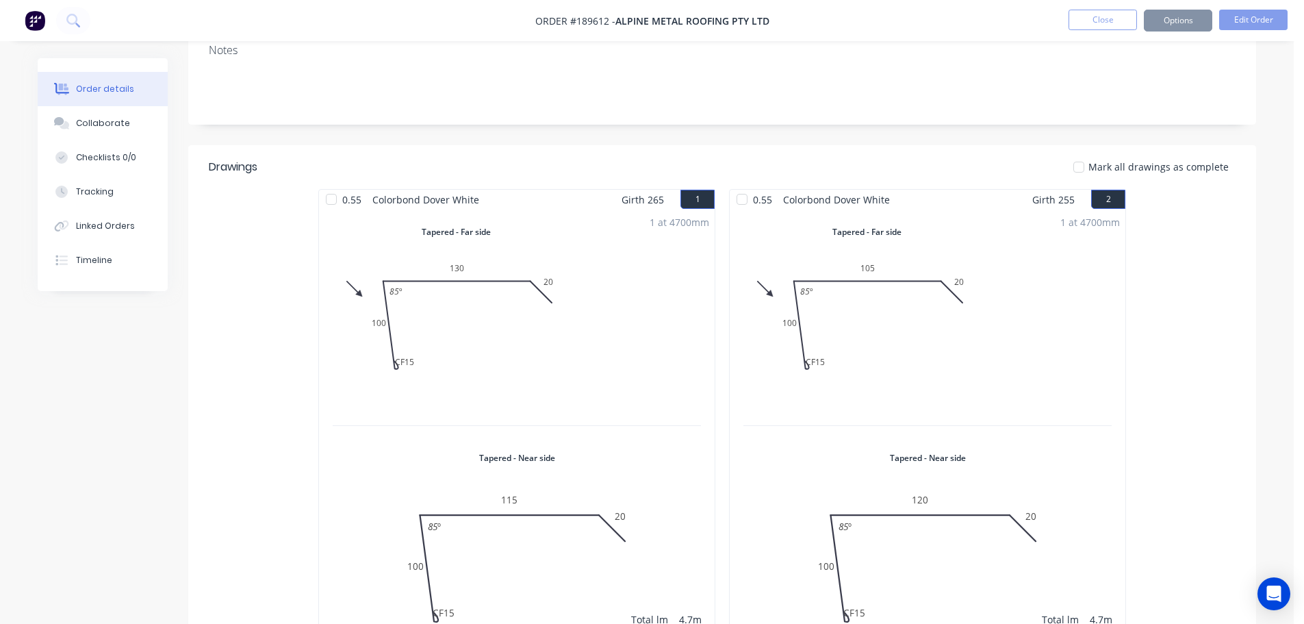
scroll to position [0, 0]
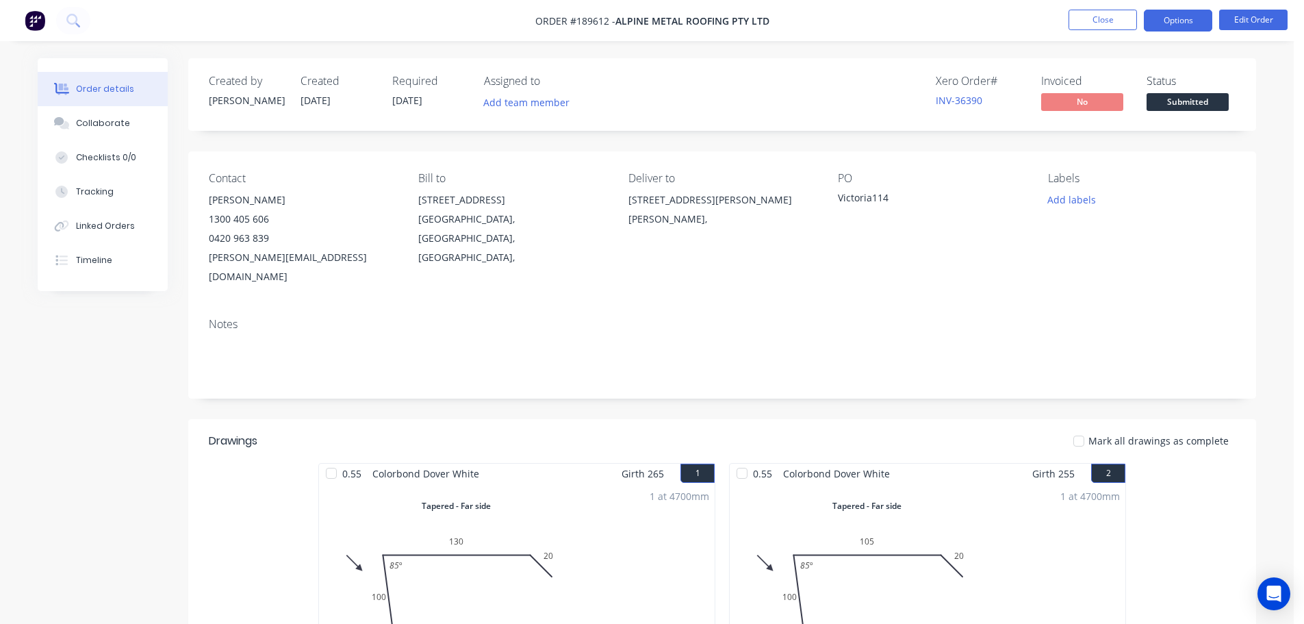
click at [1177, 20] on button "Options" at bounding box center [1178, 21] width 68 height 22
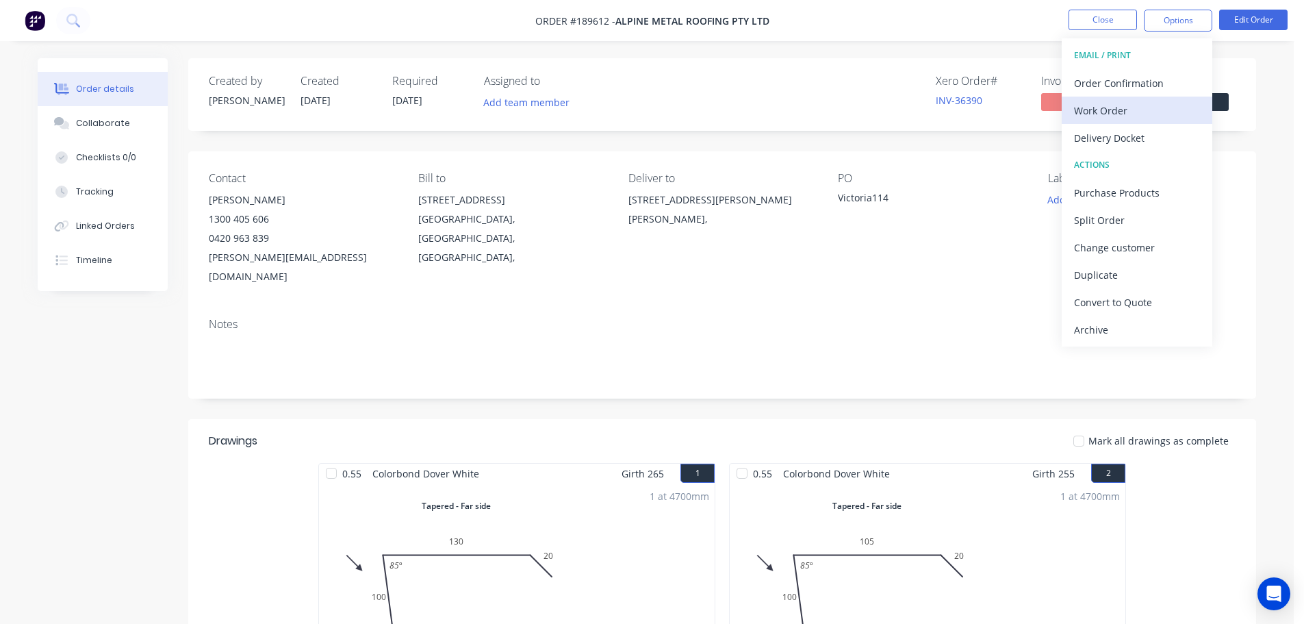
click at [1099, 115] on div "Work Order" at bounding box center [1137, 111] width 126 height 20
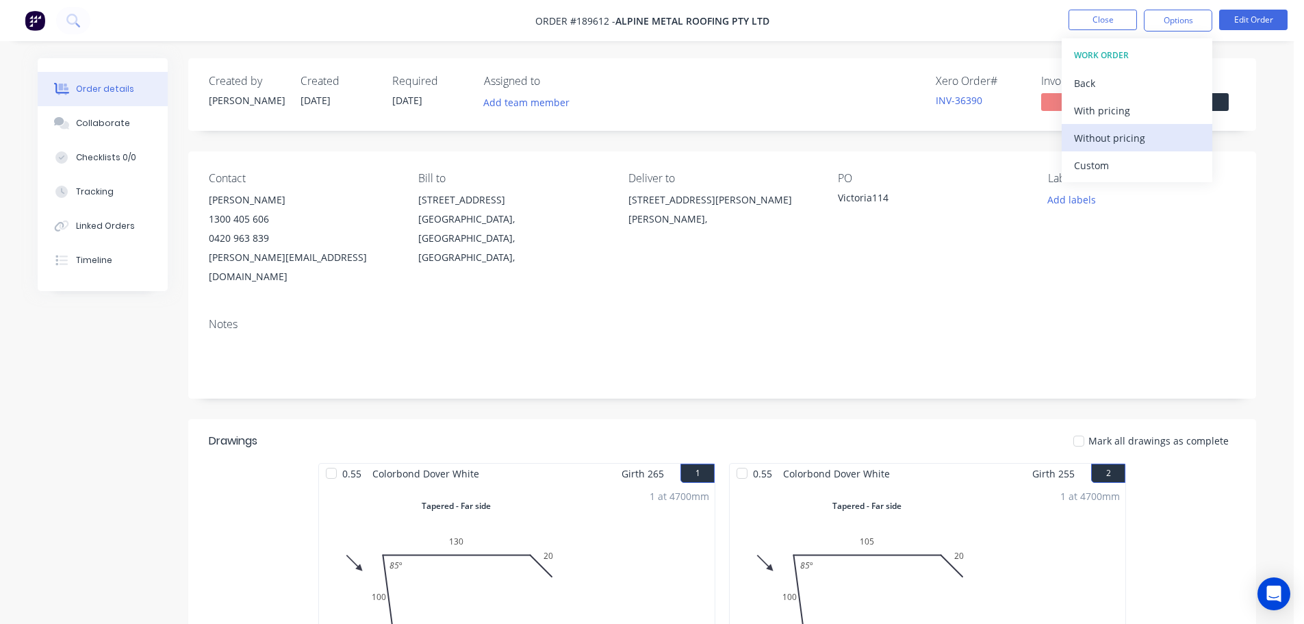
click at [1099, 136] on div "Without pricing" at bounding box center [1137, 138] width 126 height 20
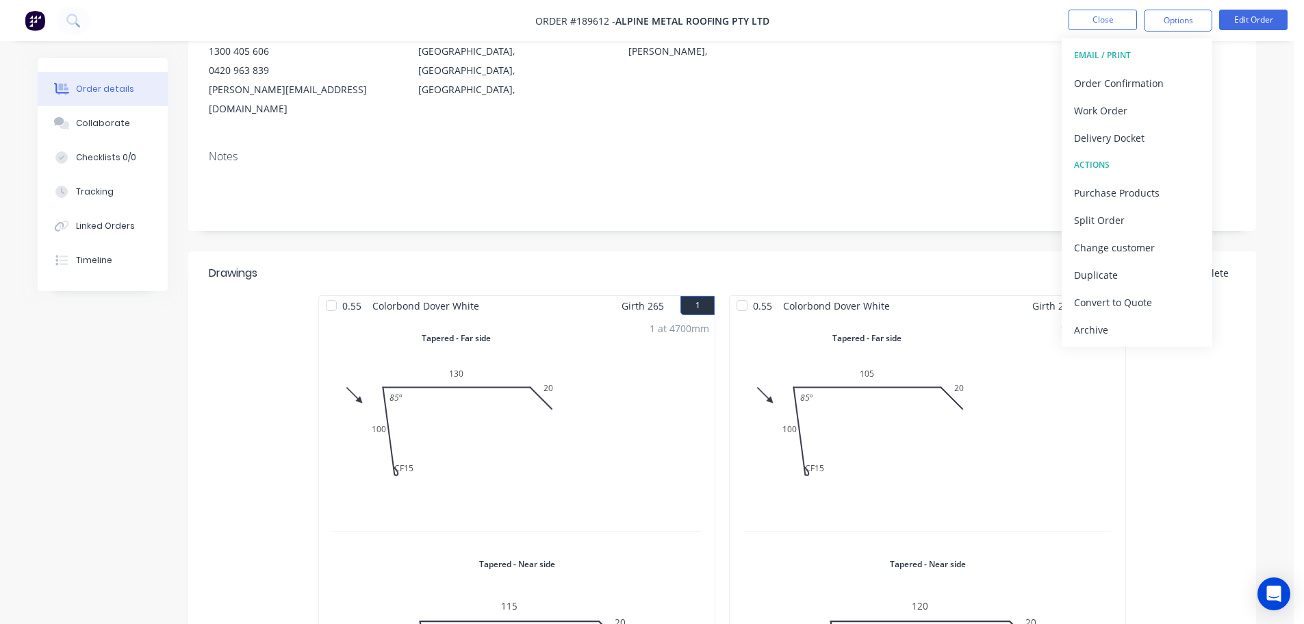
scroll to position [205, 0]
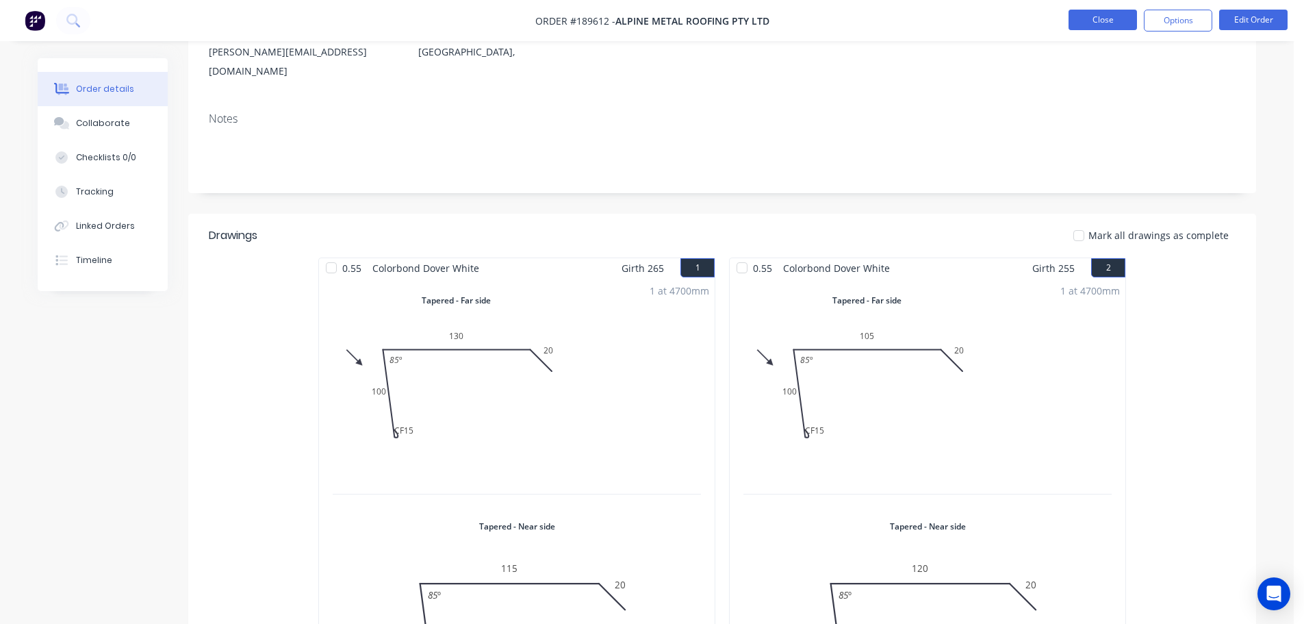
click at [1111, 17] on button "Close" at bounding box center [1103, 20] width 68 height 21
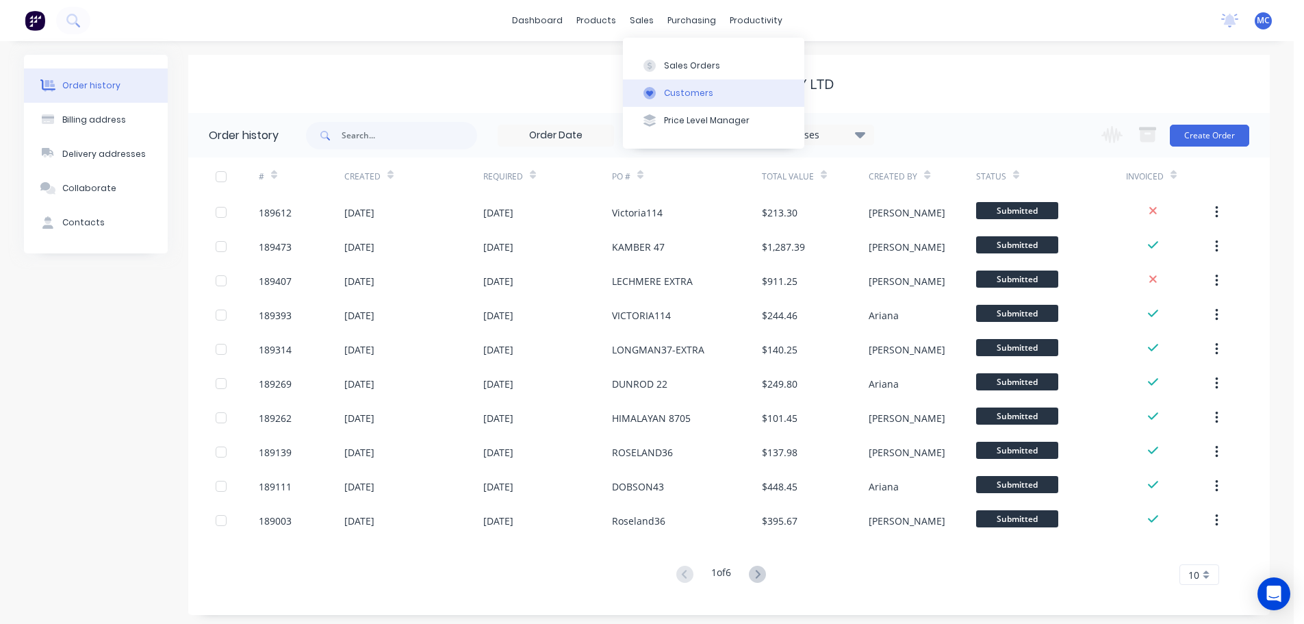
click at [680, 92] on div "Customers" at bounding box center [688, 93] width 49 height 12
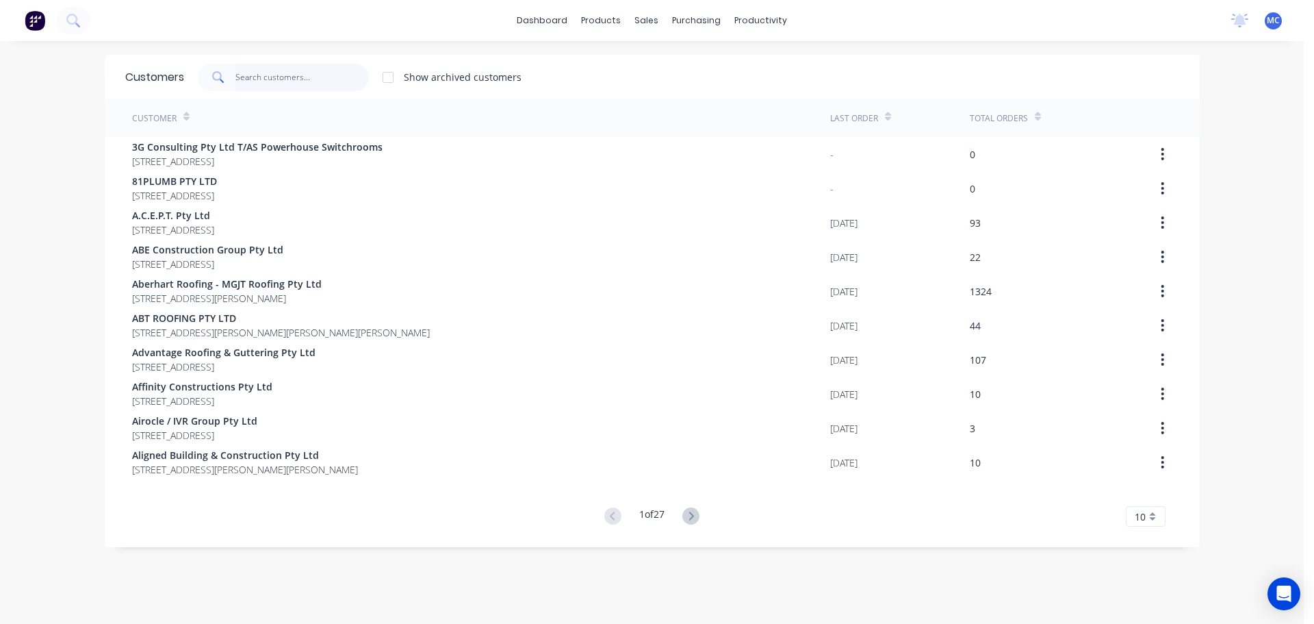
click at [260, 80] on input "text" at bounding box center [301, 77] width 133 height 27
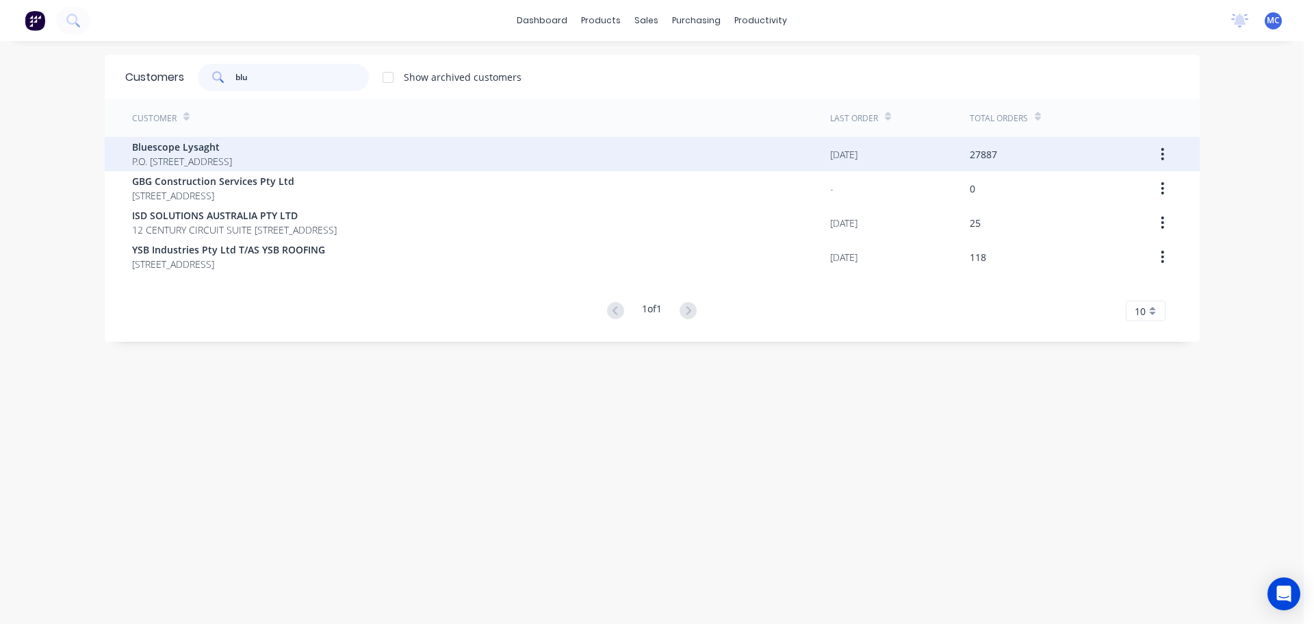
type input "blu"
click at [165, 141] on span "Bluescope Lysaght" at bounding box center [182, 147] width 100 height 14
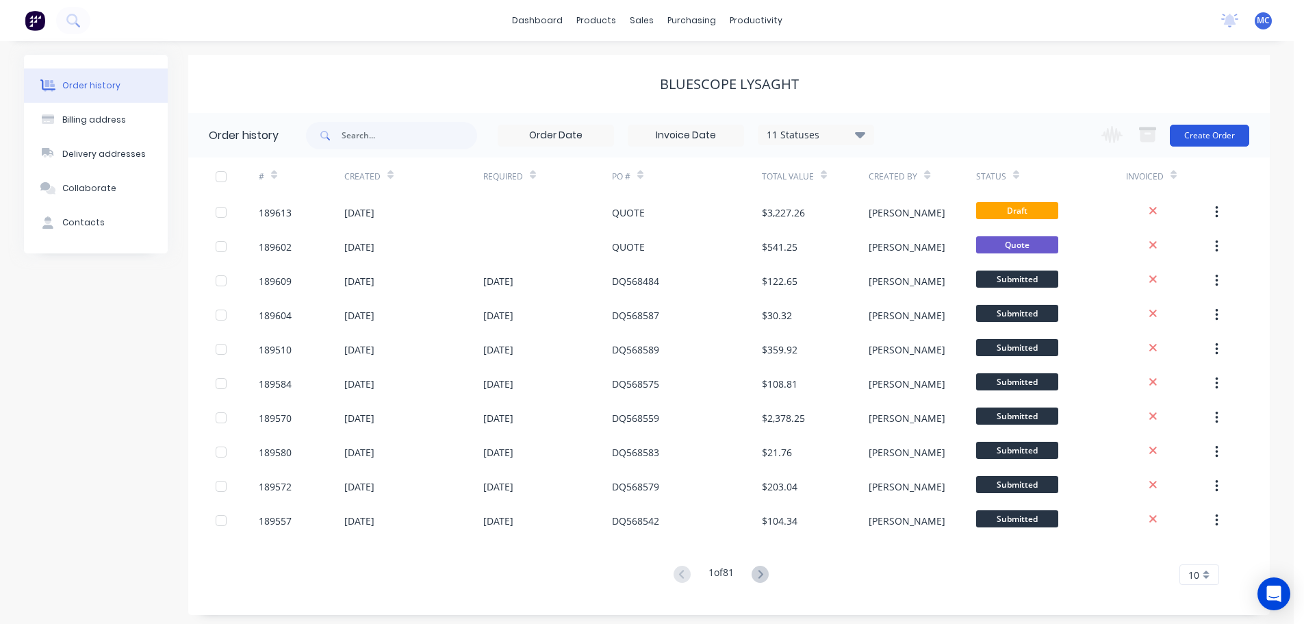
click at [1218, 135] on button "Create Order" at bounding box center [1209, 136] width 79 height 22
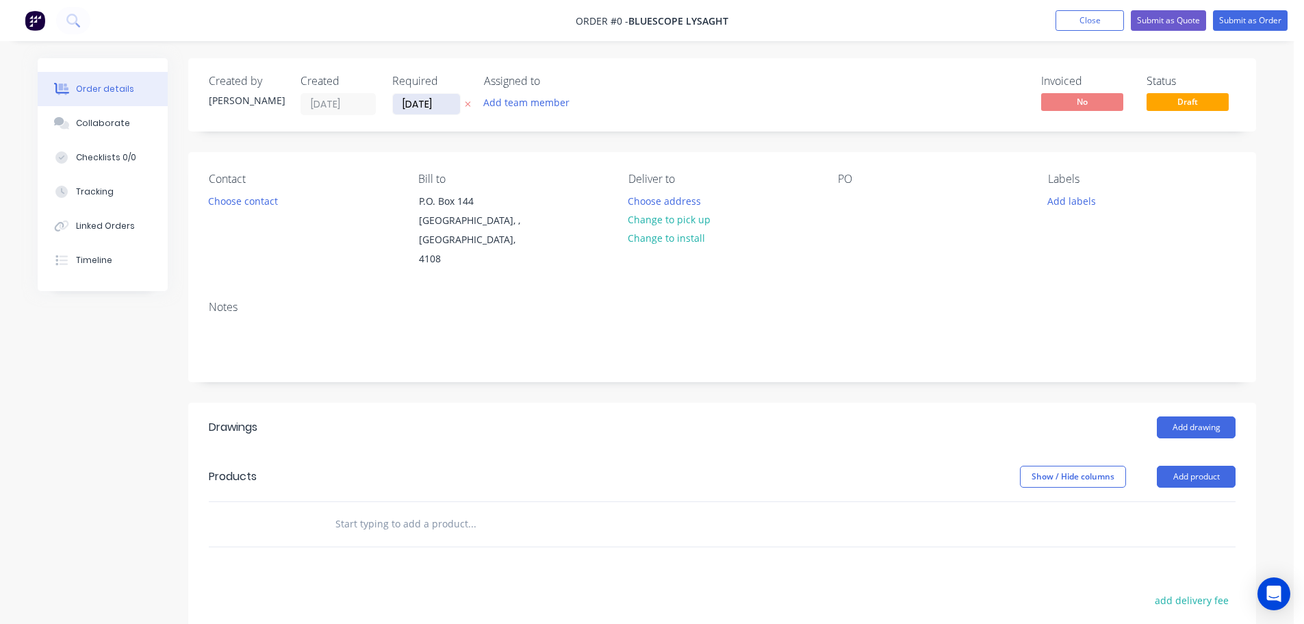
click at [428, 101] on input "[DATE]" at bounding box center [426, 104] width 67 height 21
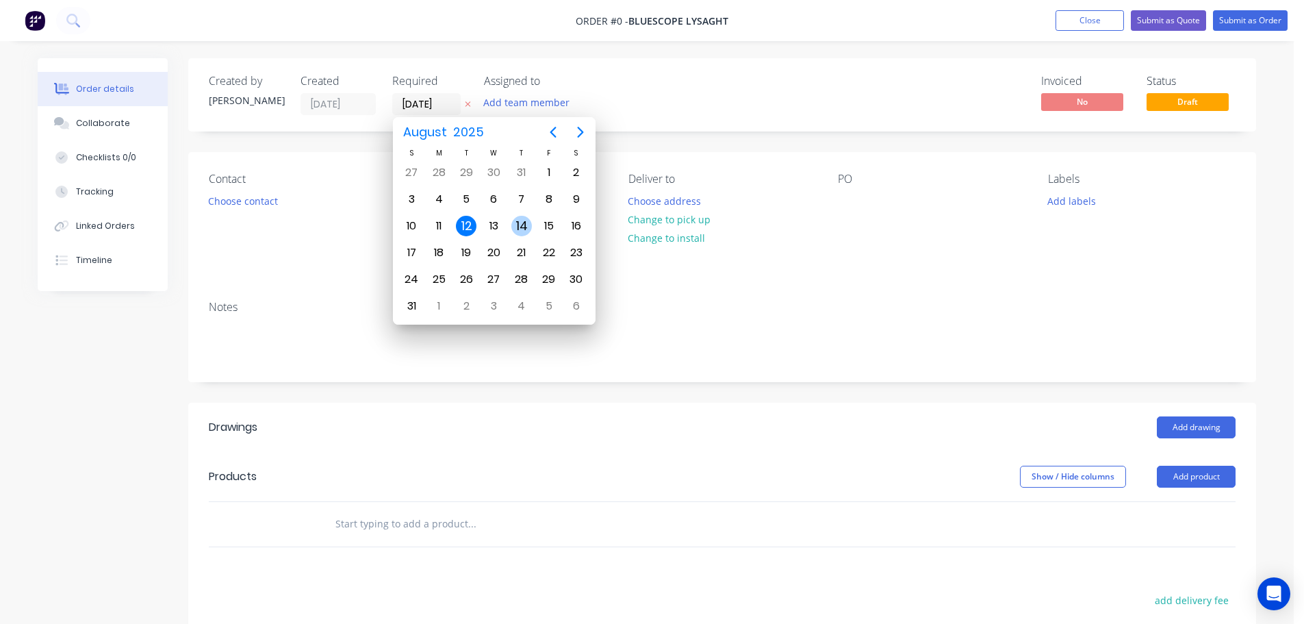
click at [515, 223] on div "14" at bounding box center [521, 226] width 21 height 21
type input "[DATE]"
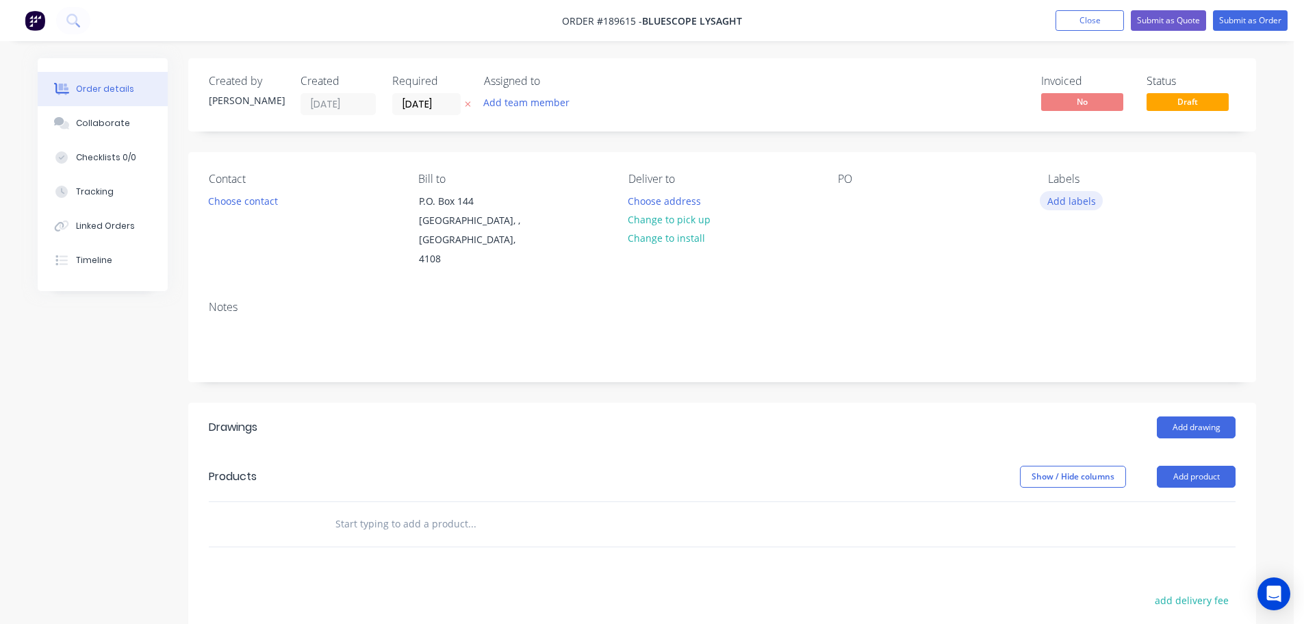
click at [1068, 197] on button "Add labels" at bounding box center [1071, 200] width 63 height 18
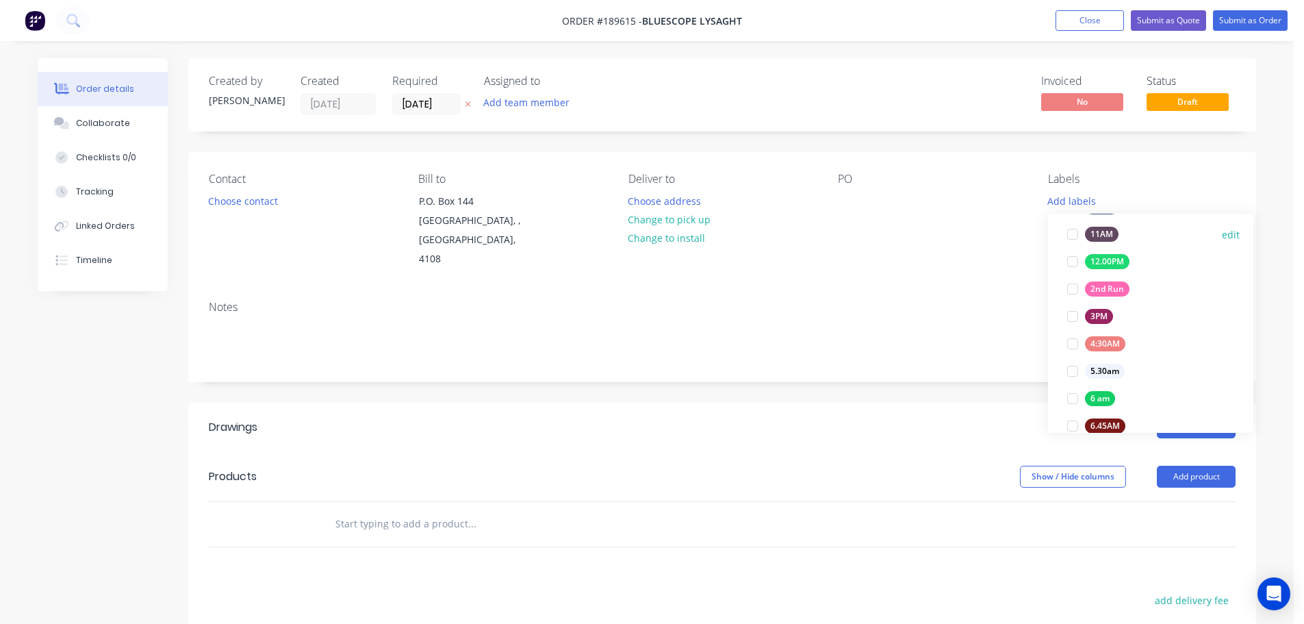
scroll to position [205, 0]
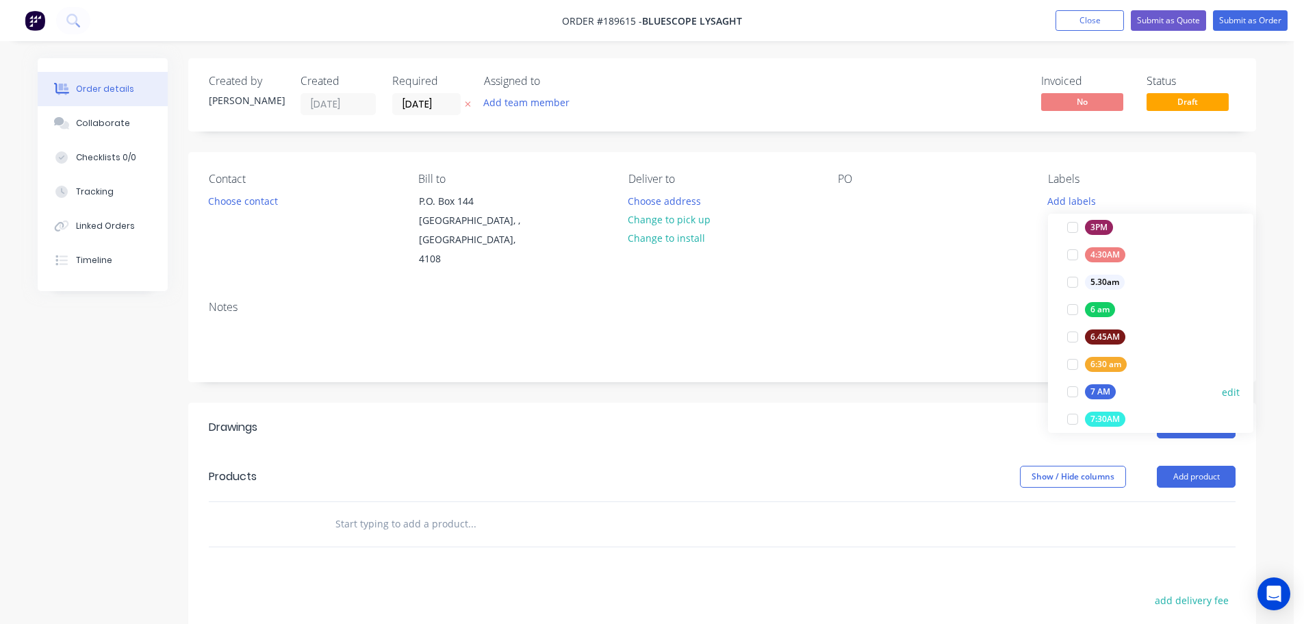
click at [1070, 390] on div at bounding box center [1072, 391] width 27 height 27
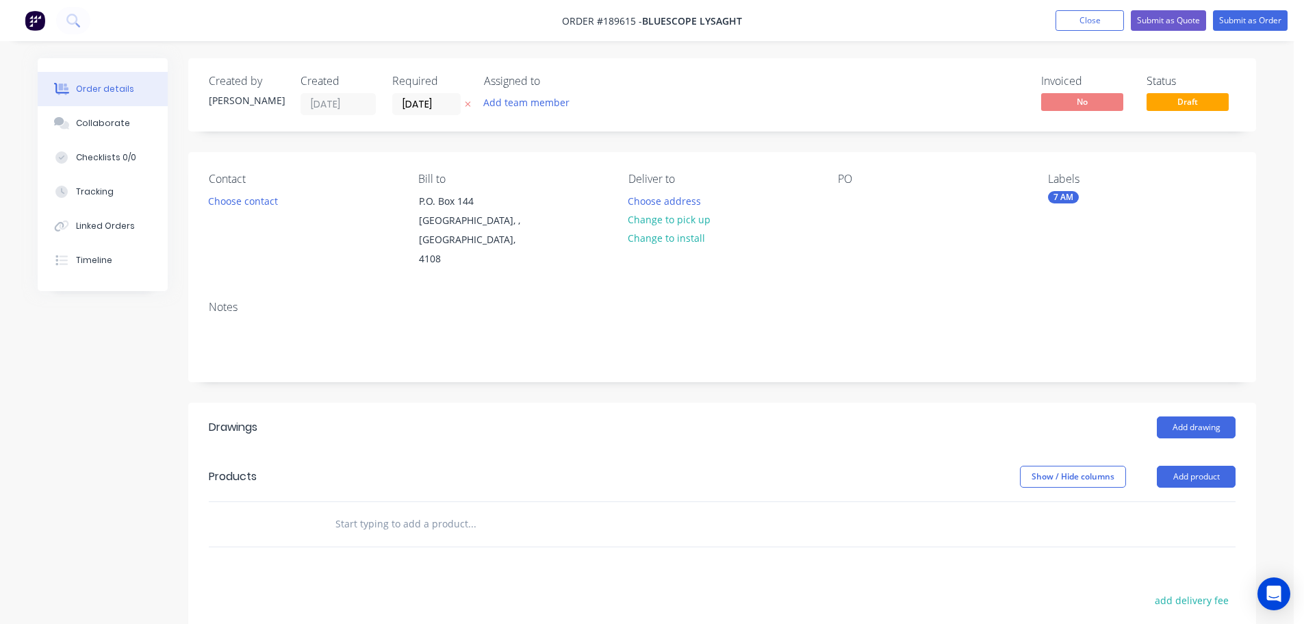
click at [984, 301] on div "Notes" at bounding box center [722, 307] width 1027 height 13
click at [231, 203] on button "Choose contact" at bounding box center [243, 200] width 84 height 18
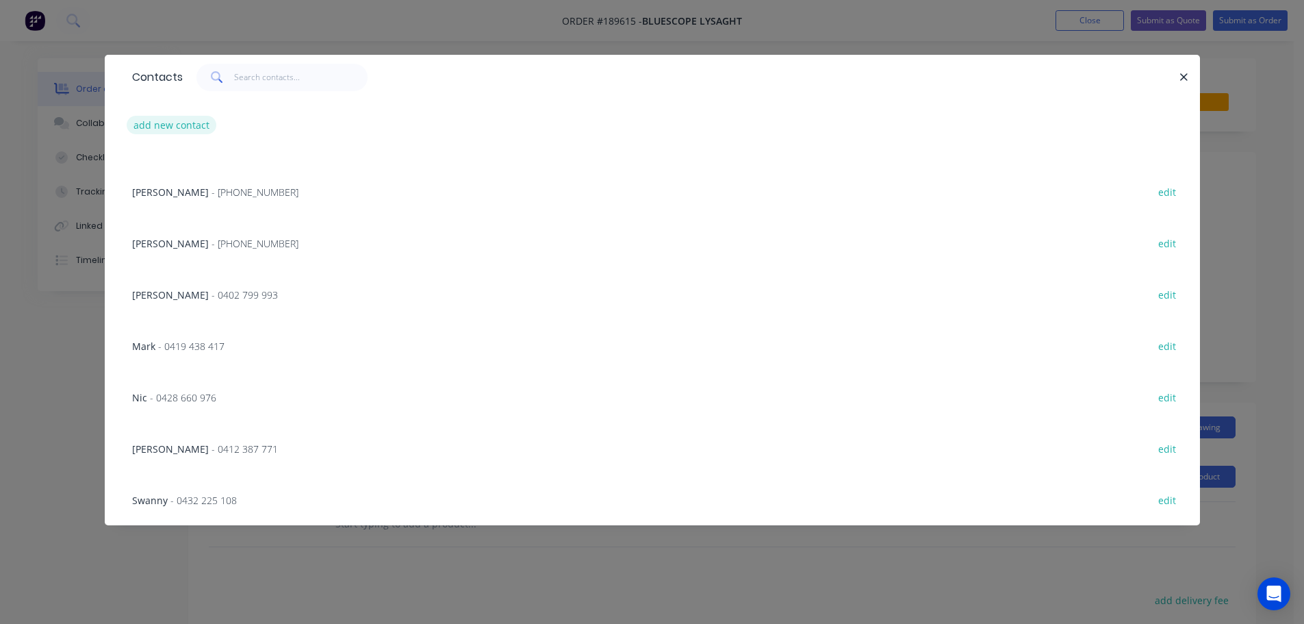
click at [157, 123] on button "add new contact" at bounding box center [172, 125] width 90 height 18
select select "AU"
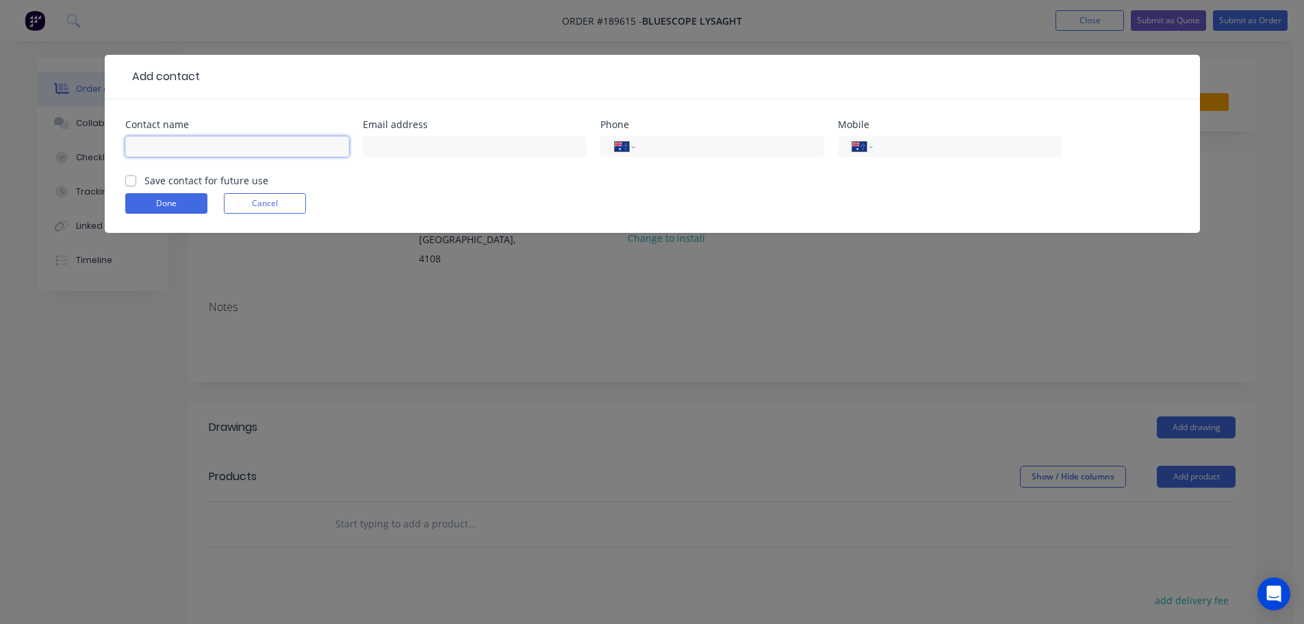
click at [149, 148] on input "text" at bounding box center [237, 146] width 224 height 21
type input "[PERSON_NAME]"
type input "0427 013 893"
click button "Done" at bounding box center [166, 203] width 82 height 21
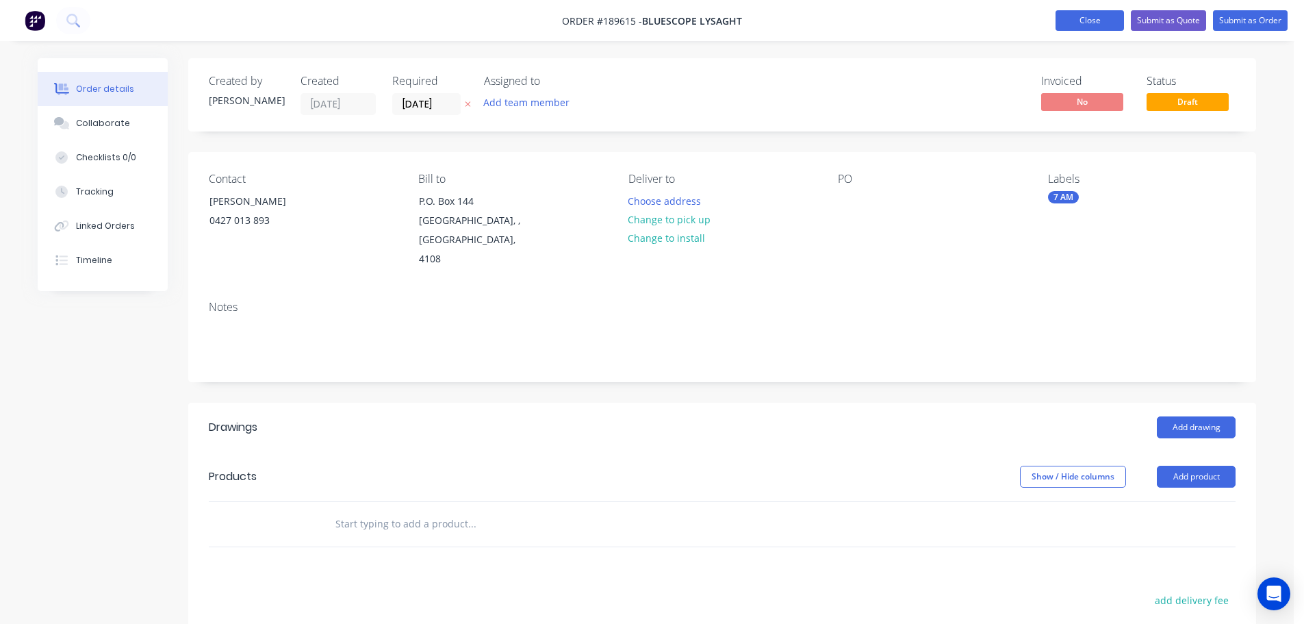
click at [1081, 21] on button "Close" at bounding box center [1090, 20] width 68 height 21
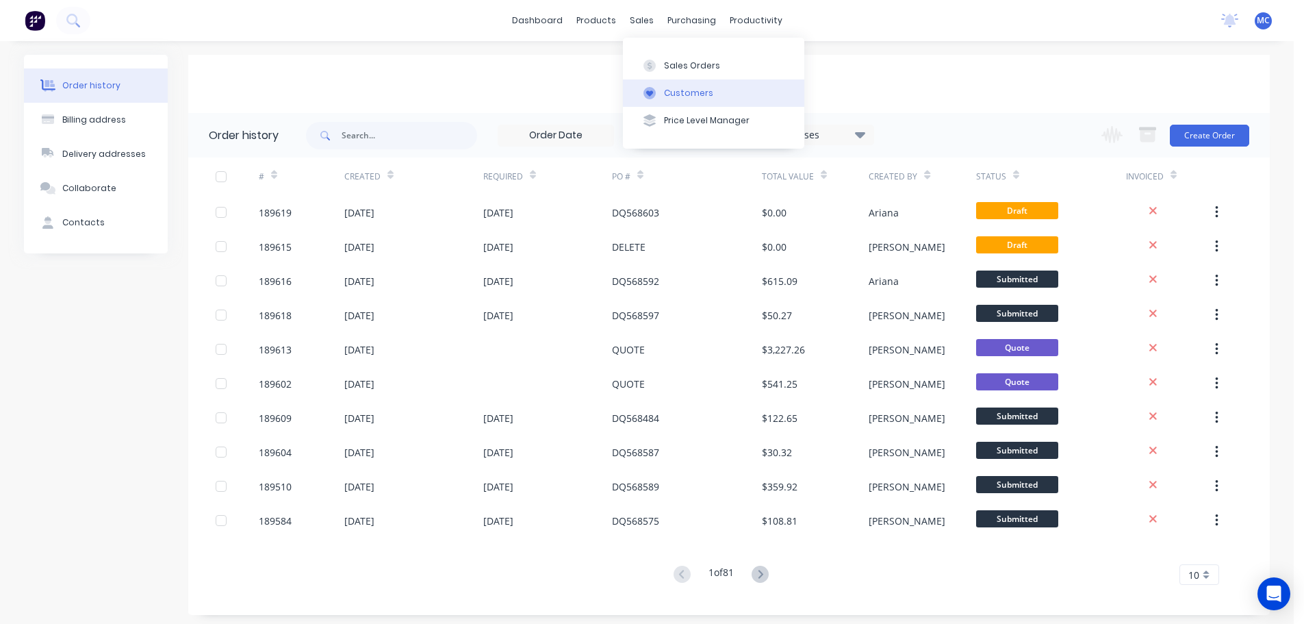
click at [672, 92] on div "Customers" at bounding box center [688, 93] width 49 height 12
